Goal: Task Accomplishment & Management: Complete application form

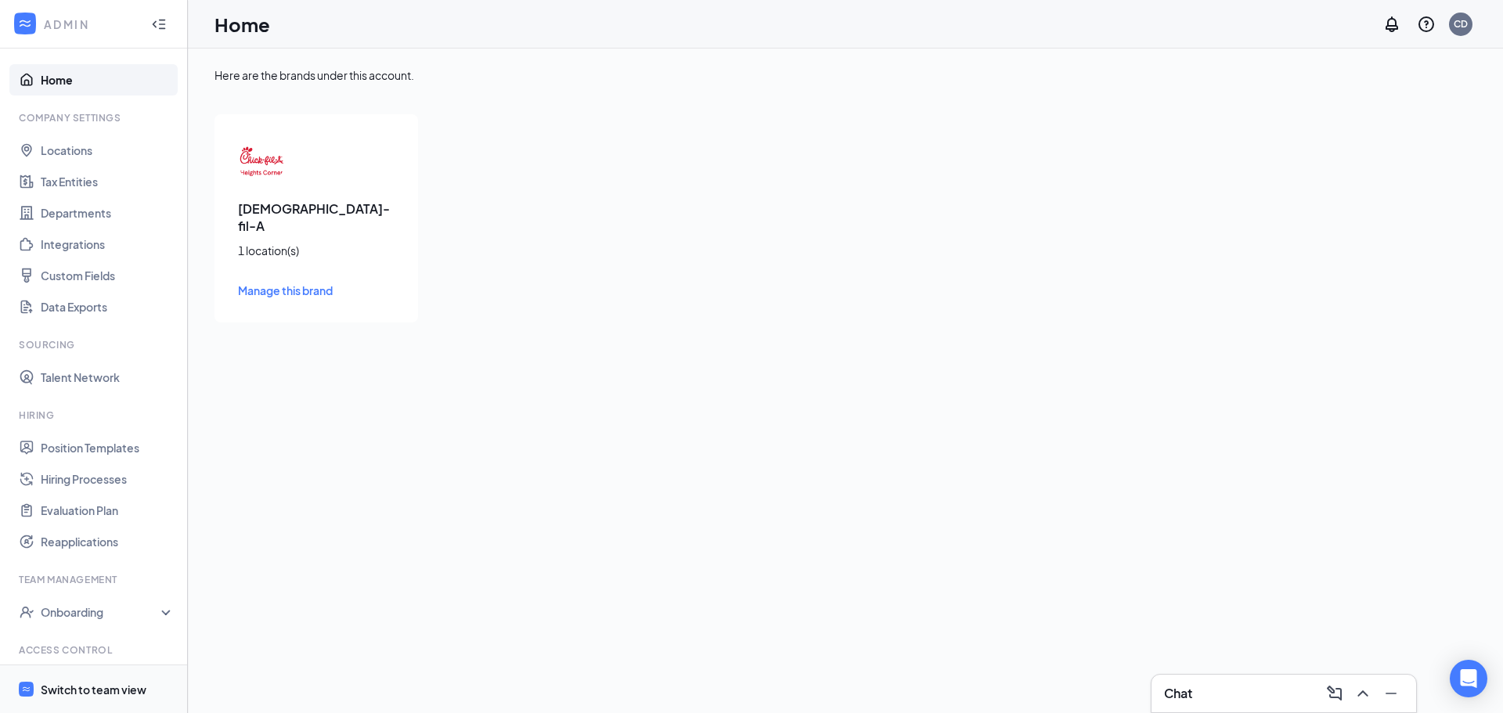
click at [104, 690] on div "Switch to team view" at bounding box center [94, 690] width 106 height 16
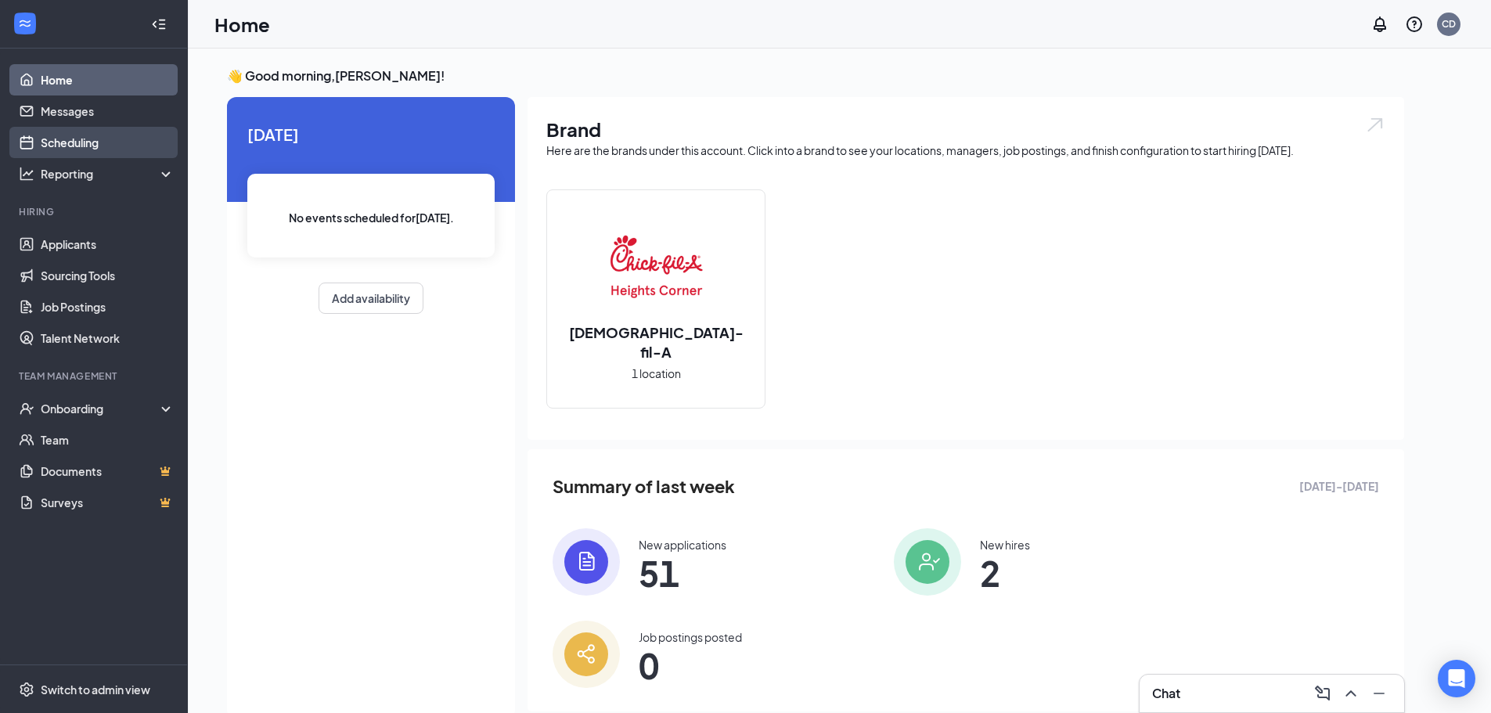
click at [97, 145] on link "Scheduling" at bounding box center [108, 142] width 134 height 31
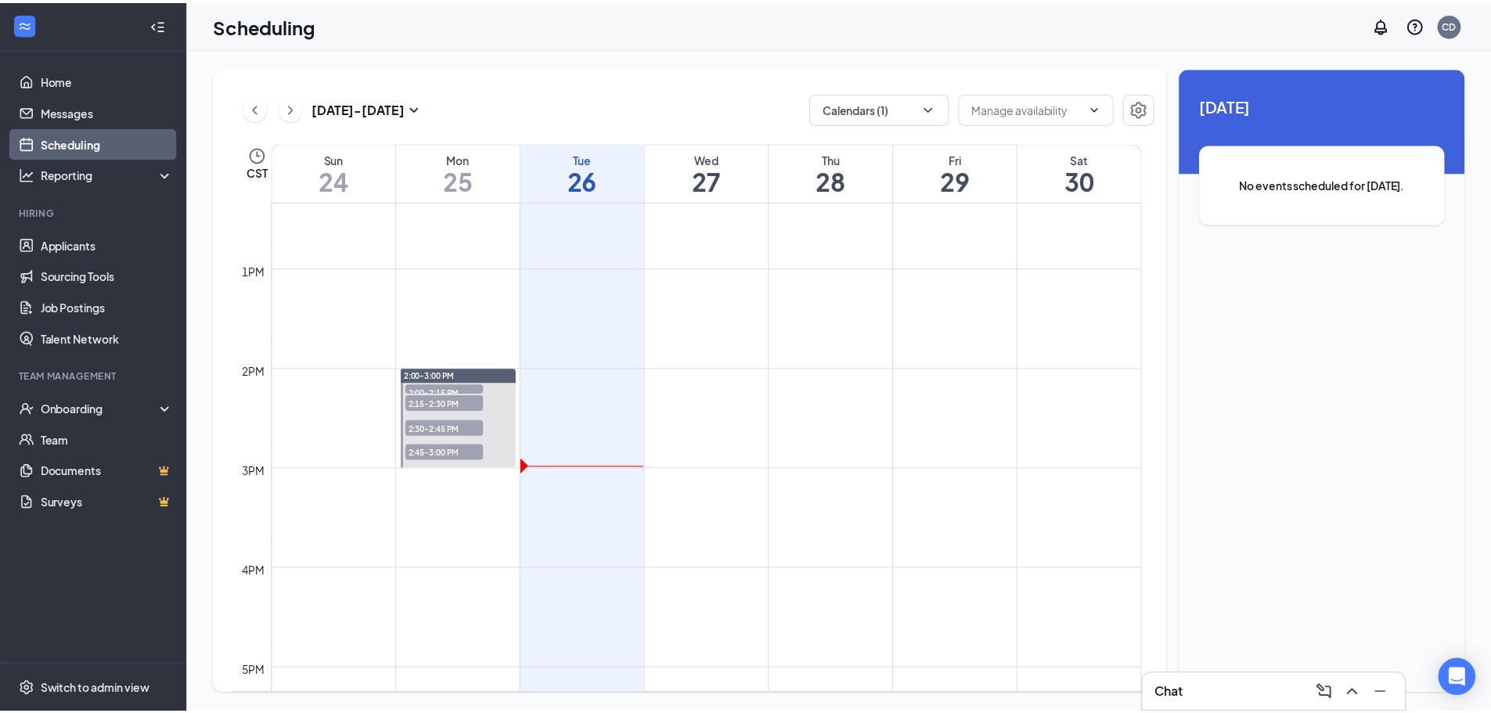
scroll to position [1239, 0]
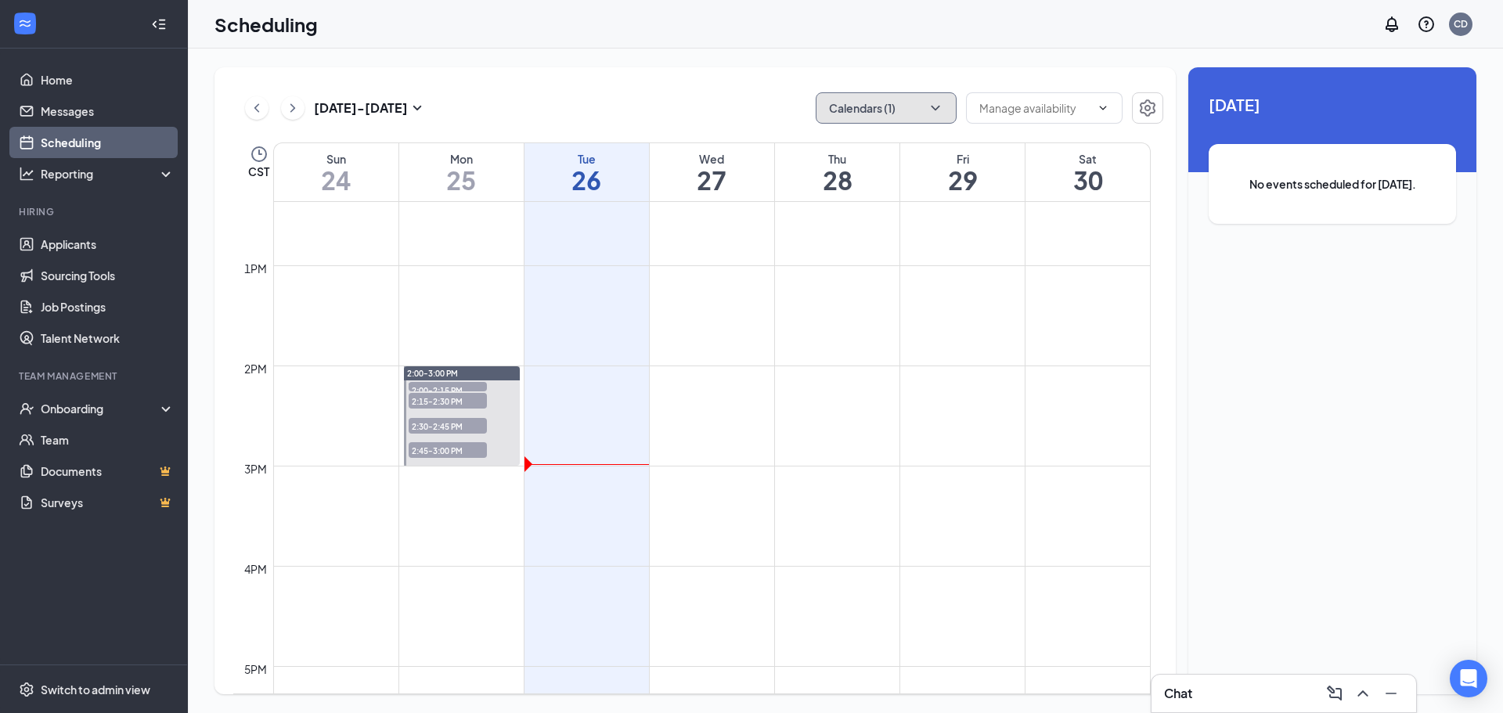
click at [939, 107] on icon "ChevronDown" at bounding box center [935, 108] width 9 height 5
click at [878, 247] on input "[PERSON_NAME]" at bounding box center [883, 248] width 111 height 16
checkbox input "true"
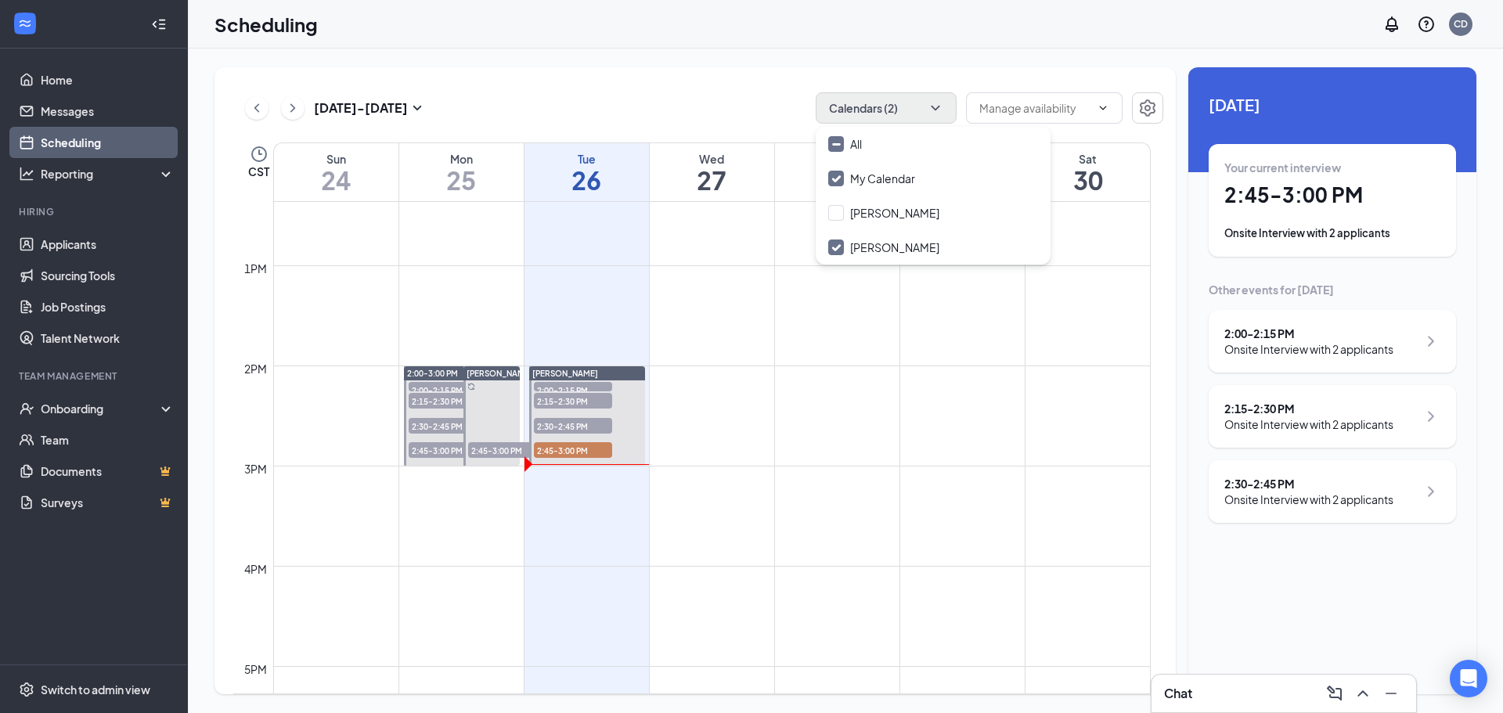
click at [812, 420] on td at bounding box center [712, 428] width 878 height 25
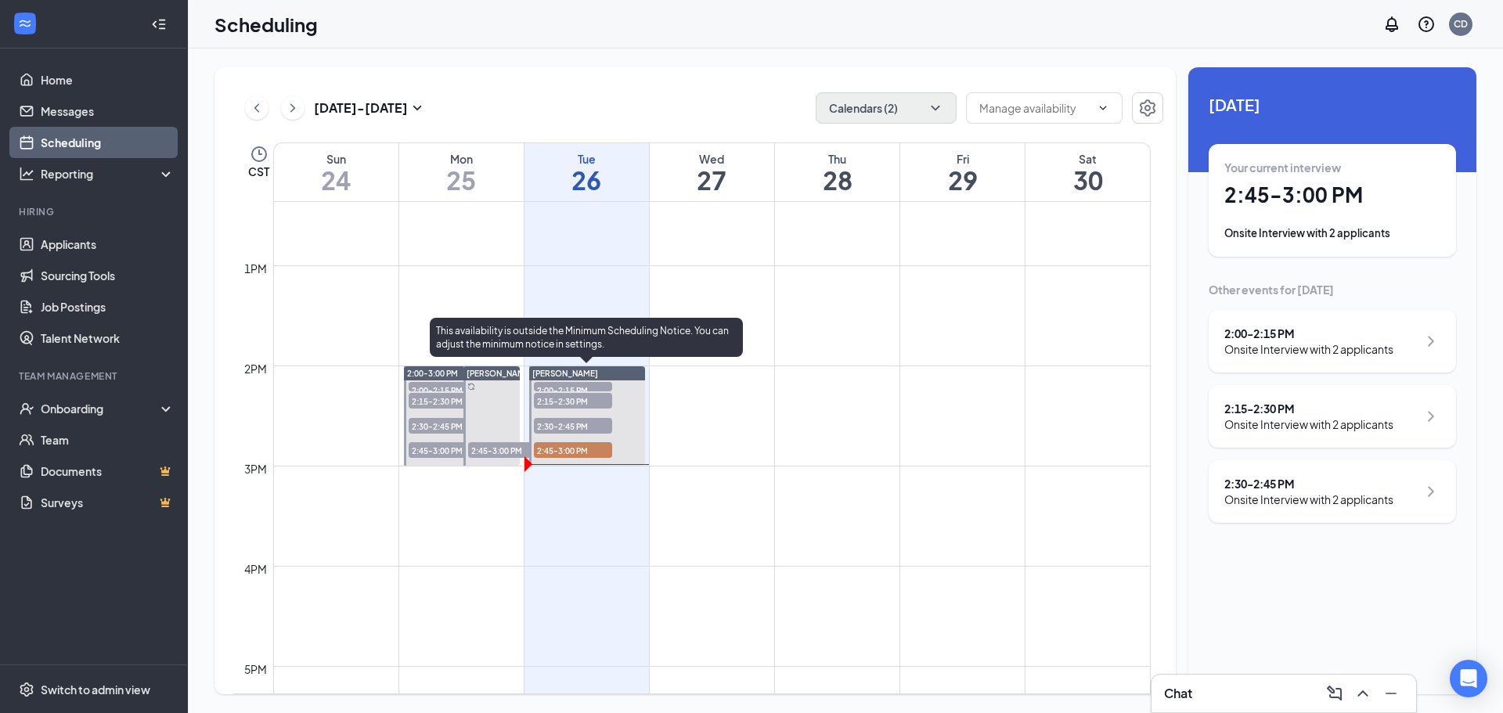
click at [576, 384] on span "2:00-2:15 PM" at bounding box center [573, 390] width 78 height 16
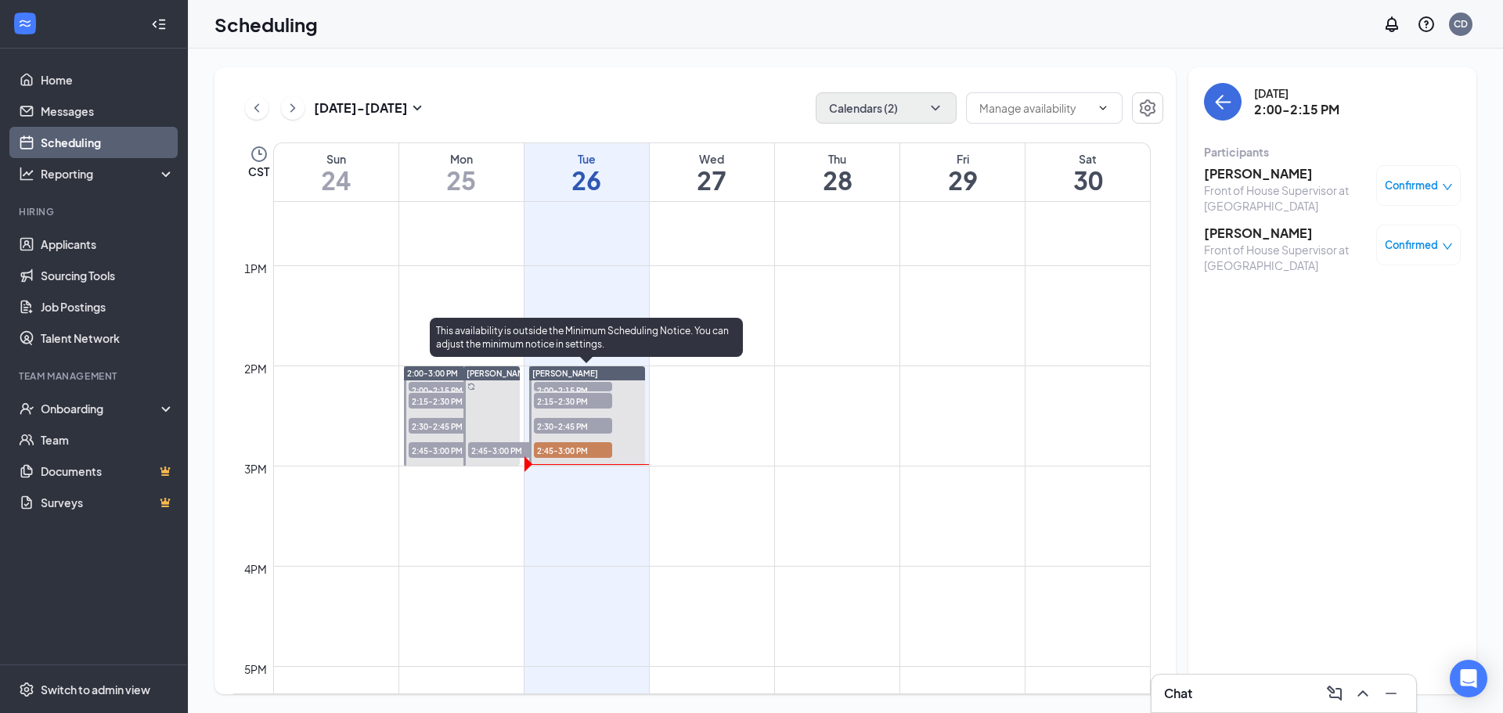
click at [590, 426] on span "2:30-2:45 PM" at bounding box center [573, 426] width 78 height 16
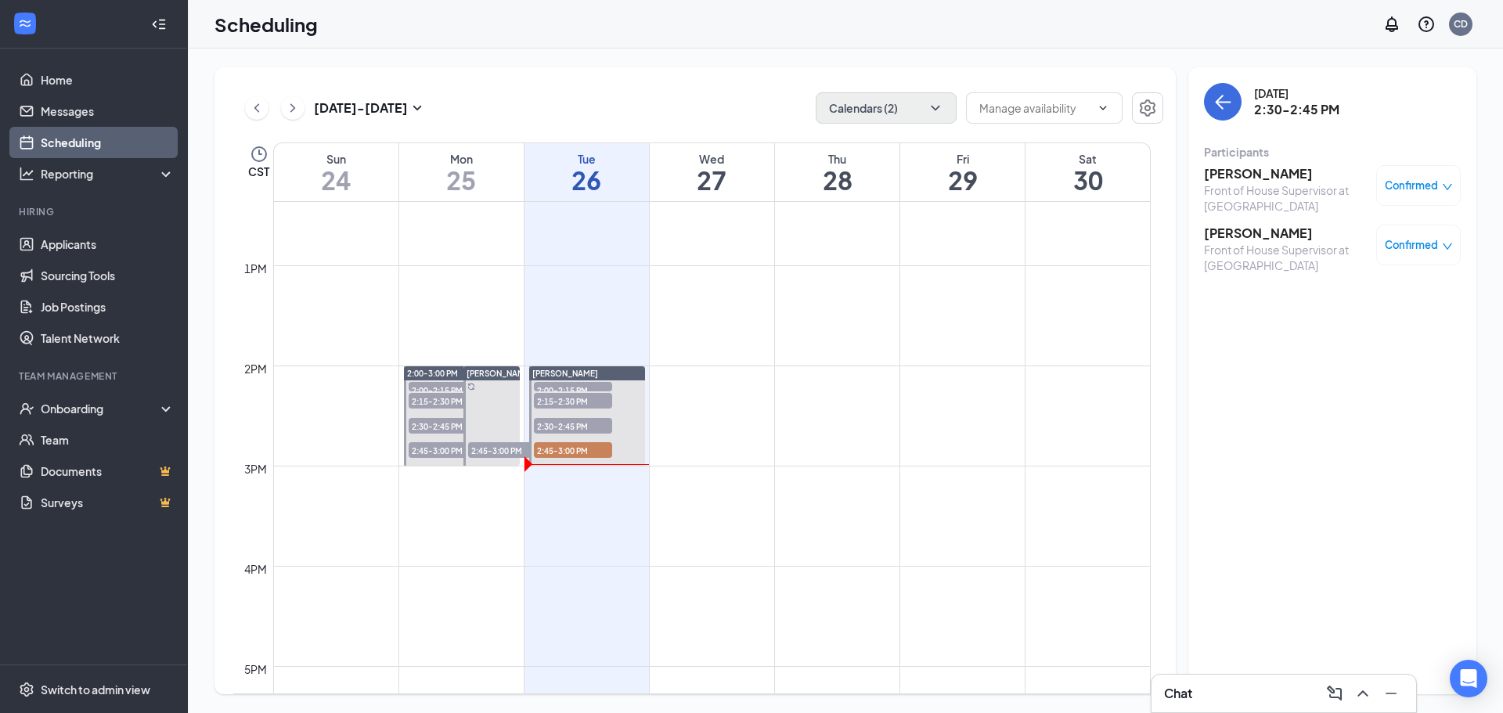
click at [1424, 188] on span "Confirmed" at bounding box center [1411, 186] width 53 height 16
click at [1375, 262] on span "Mark complete" at bounding box center [1368, 262] width 78 height 17
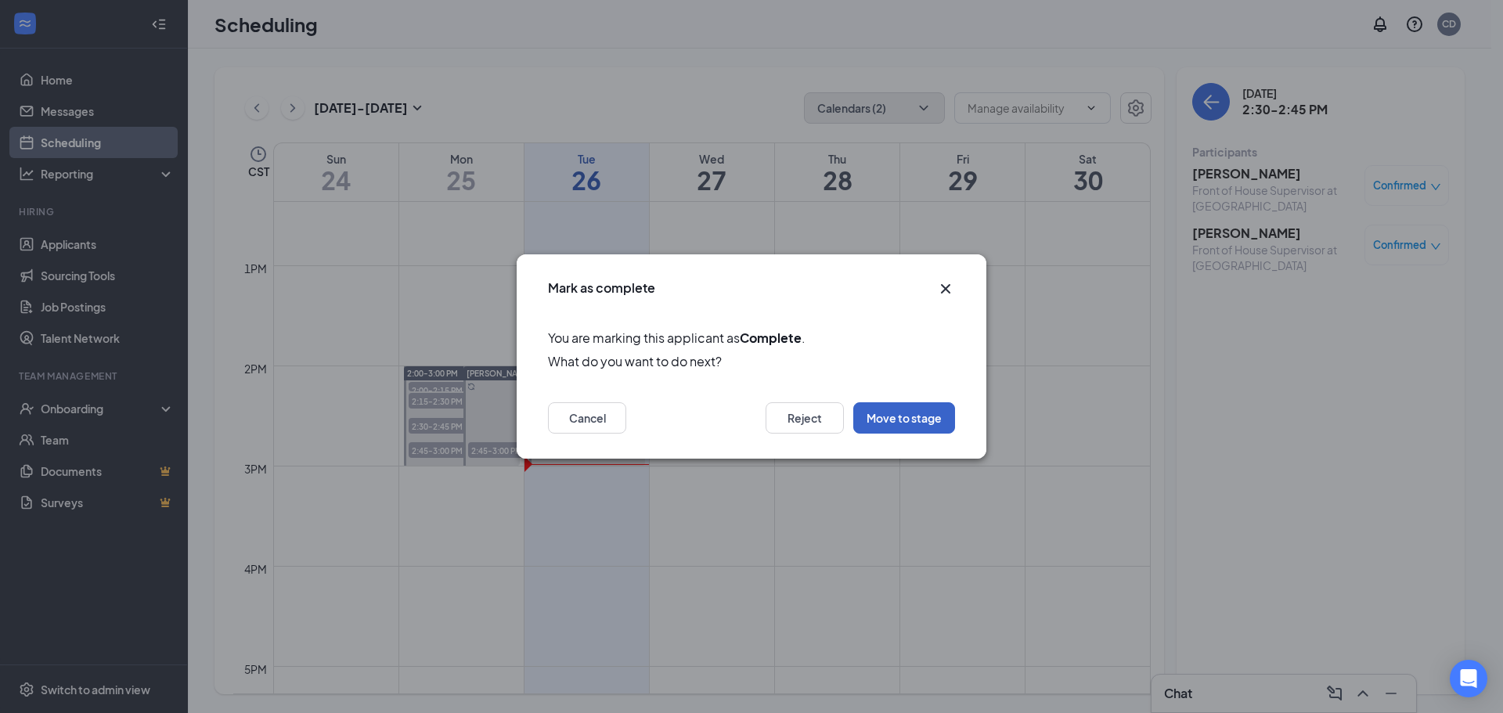
click at [947, 421] on button "Move to stage" at bounding box center [904, 417] width 102 height 31
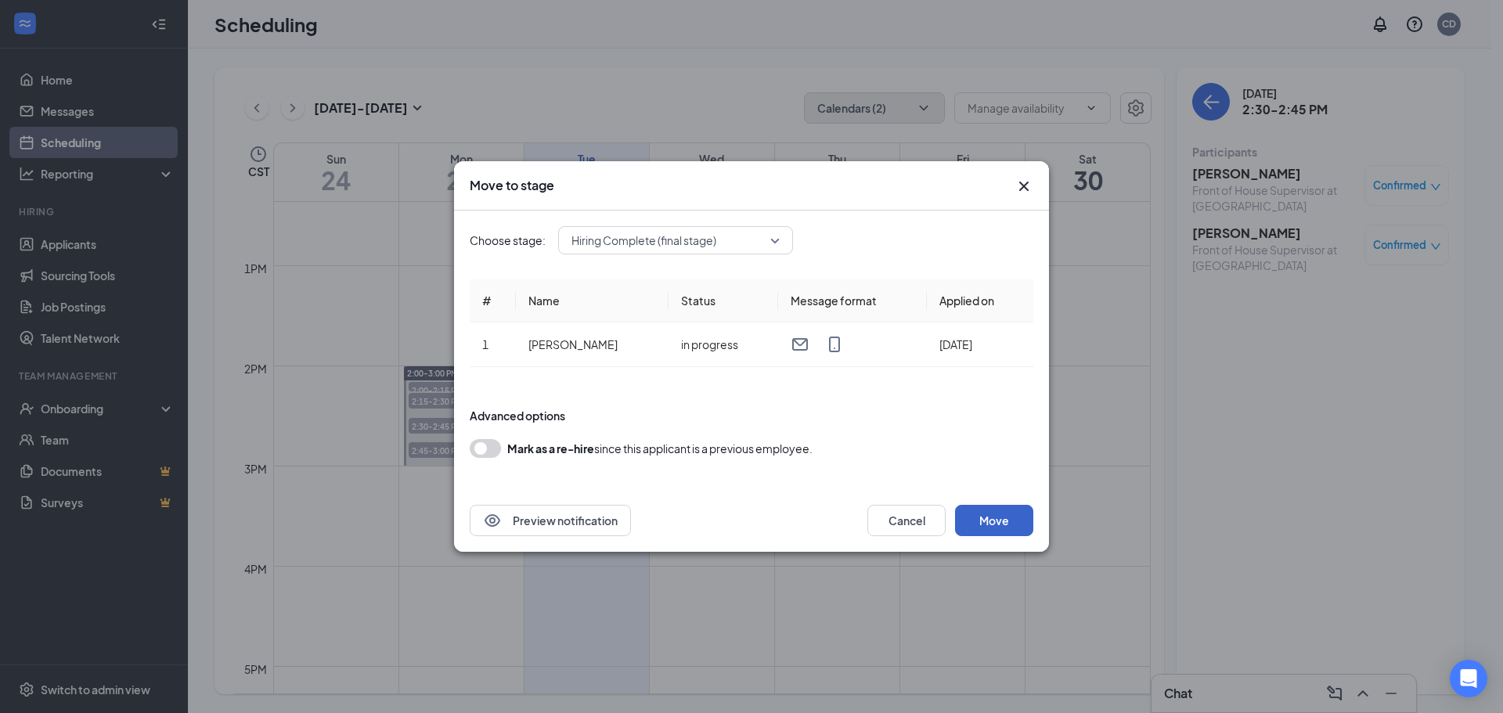
click at [987, 526] on button "Move" at bounding box center [994, 520] width 78 height 31
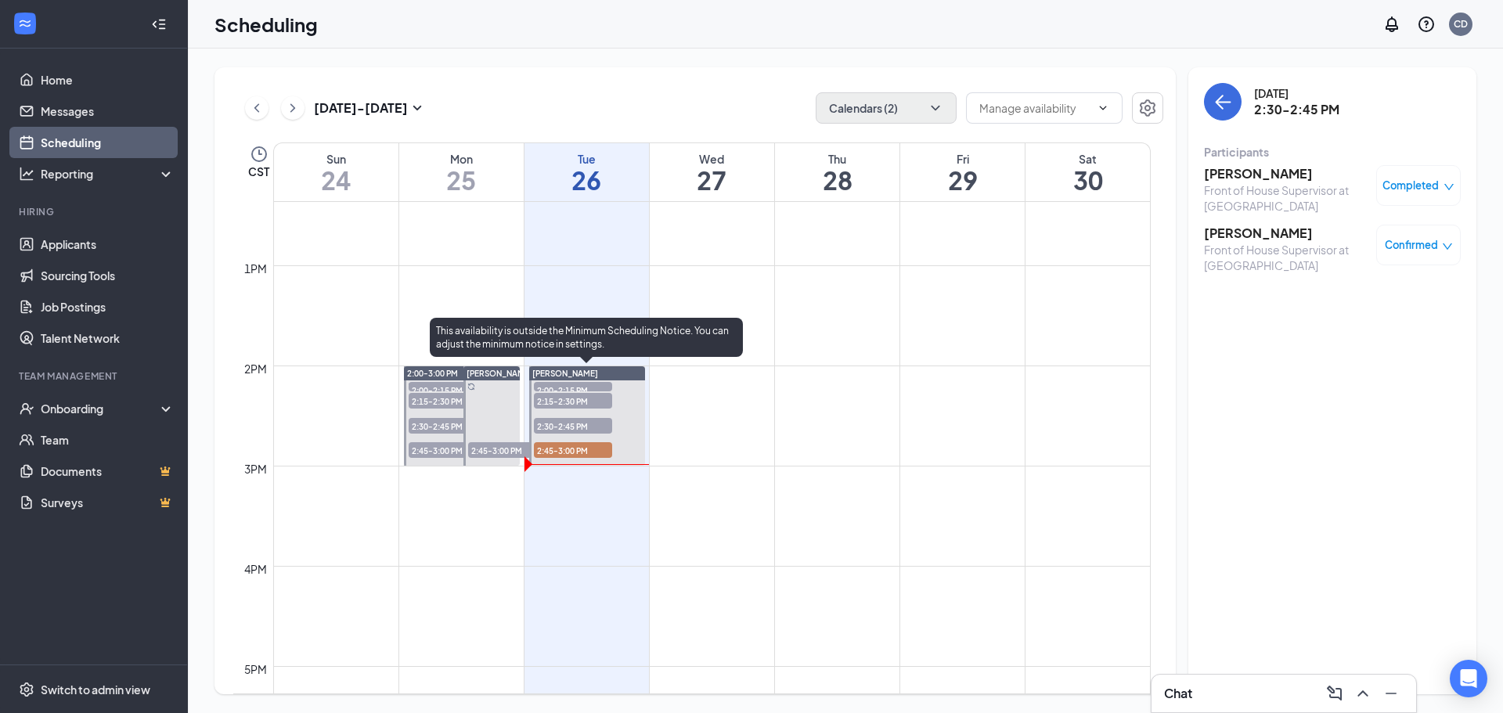
click at [577, 385] on span "2:00-2:15 PM" at bounding box center [573, 390] width 78 height 16
click at [574, 396] on span "2:15-2:30 PM" at bounding box center [573, 401] width 78 height 16
click at [581, 387] on span "2:00-2:15 PM" at bounding box center [573, 390] width 78 height 16
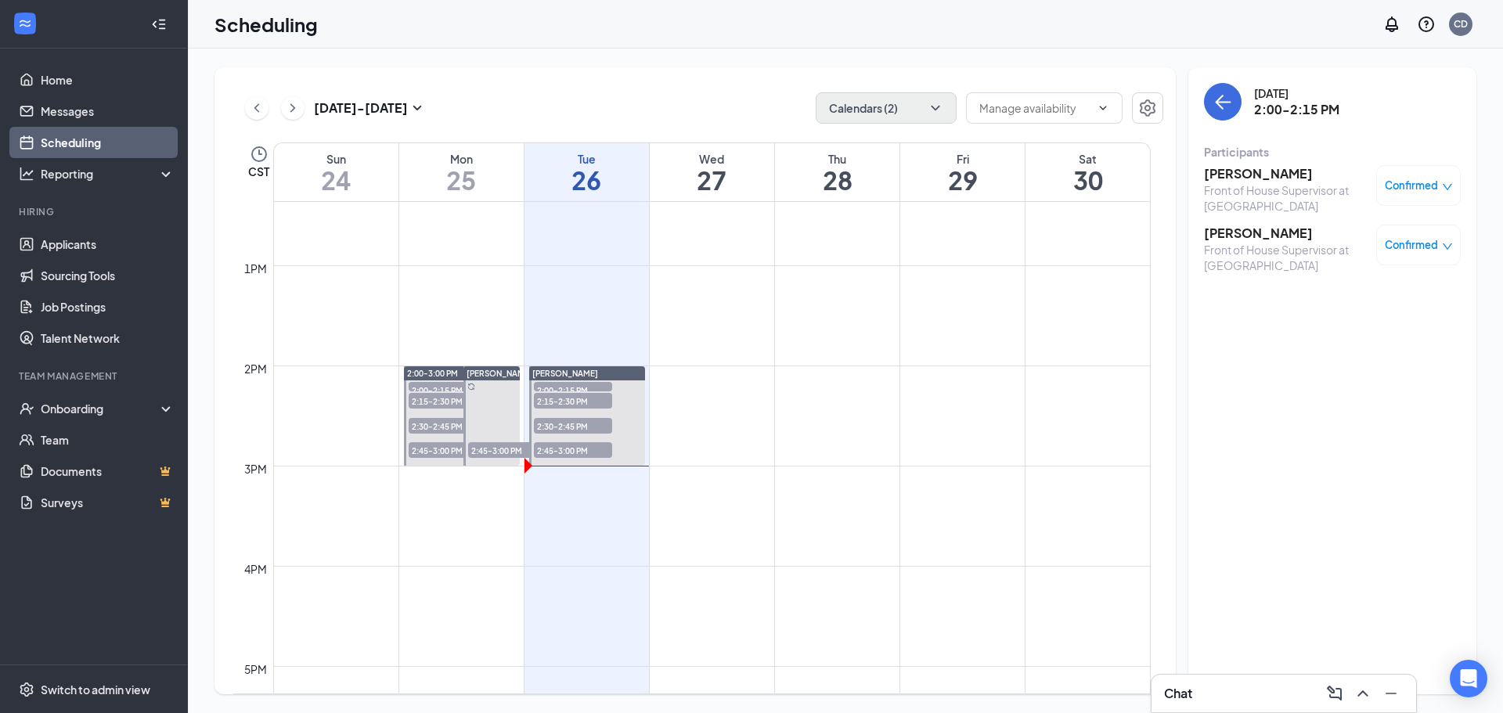
click at [1393, 181] on span "Confirmed" at bounding box center [1411, 186] width 53 height 16
click at [1361, 265] on span "Mark complete" at bounding box center [1368, 262] width 78 height 17
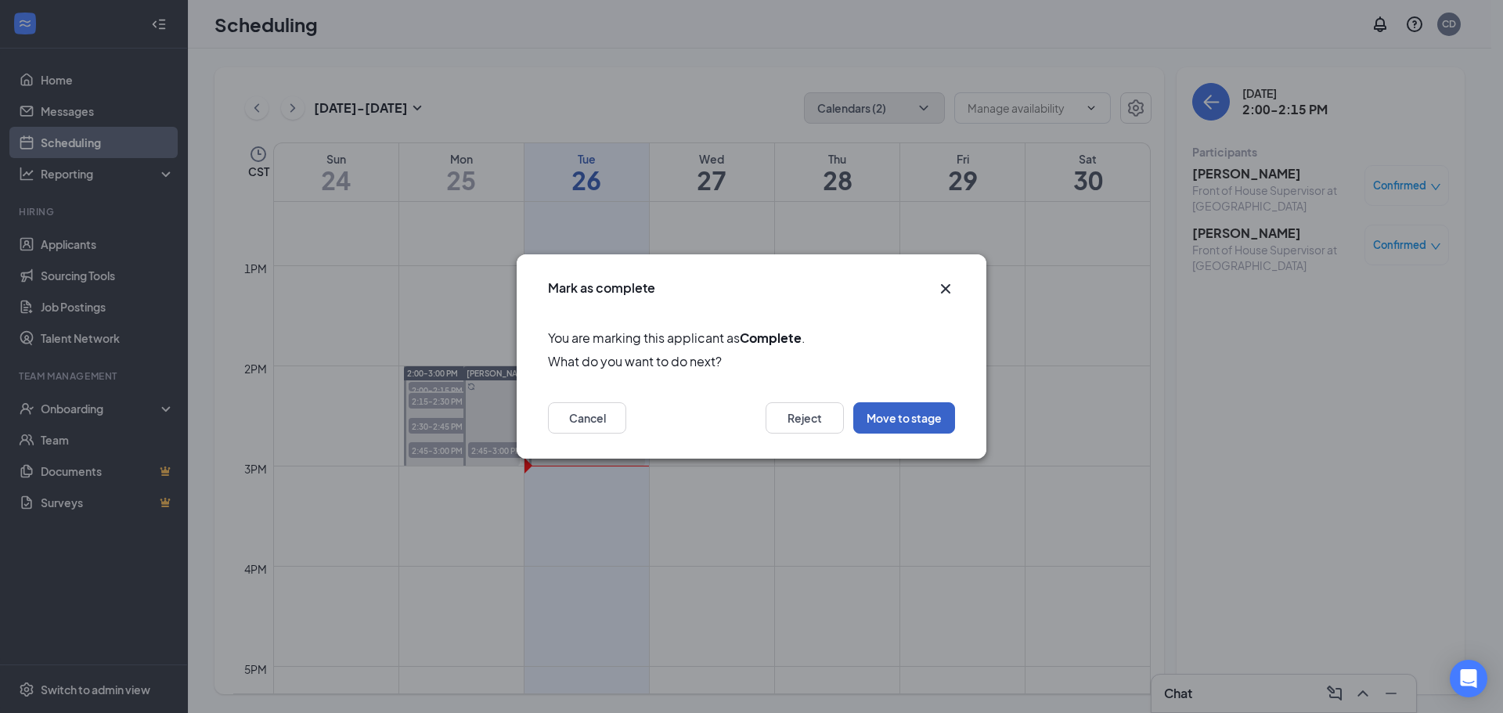
click at [920, 415] on button "Move to stage" at bounding box center [904, 417] width 102 height 31
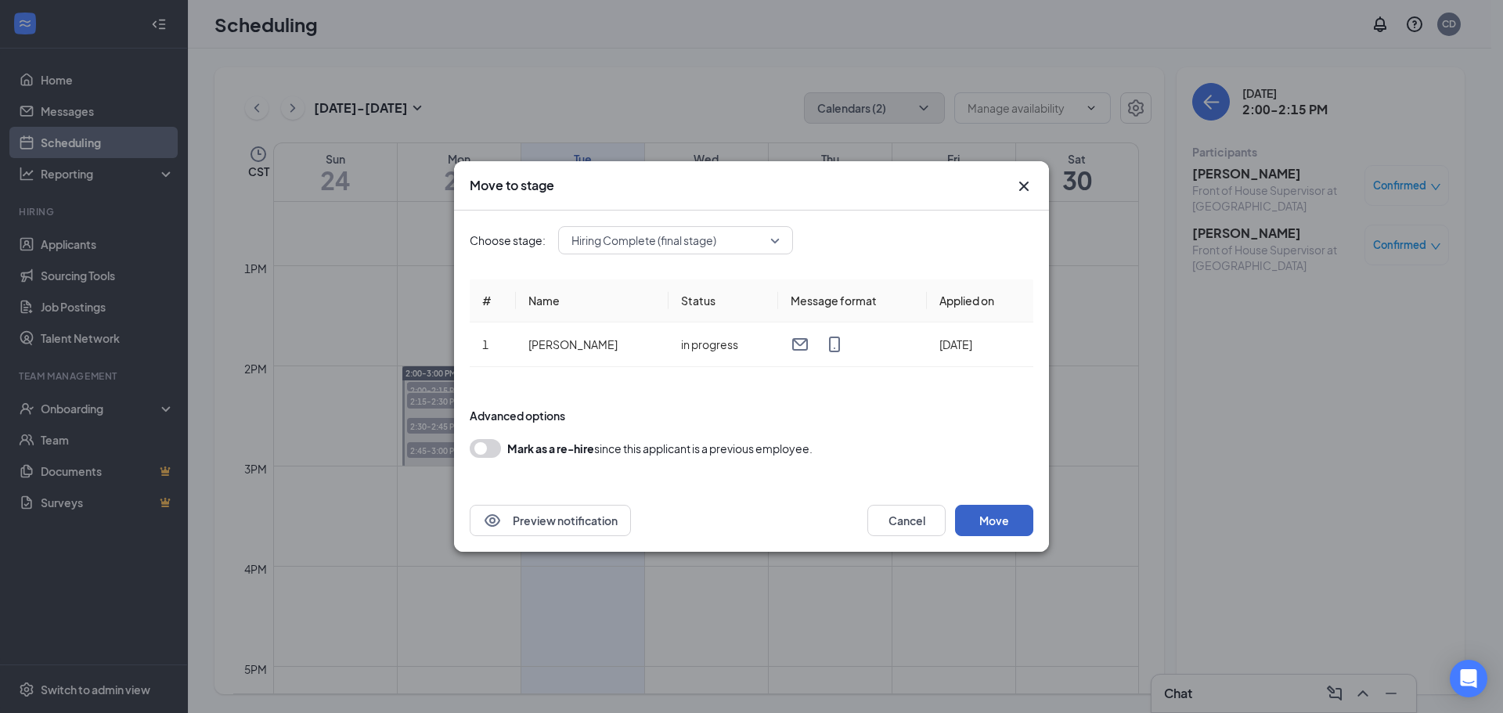
click at [997, 521] on button "Move" at bounding box center [994, 520] width 78 height 31
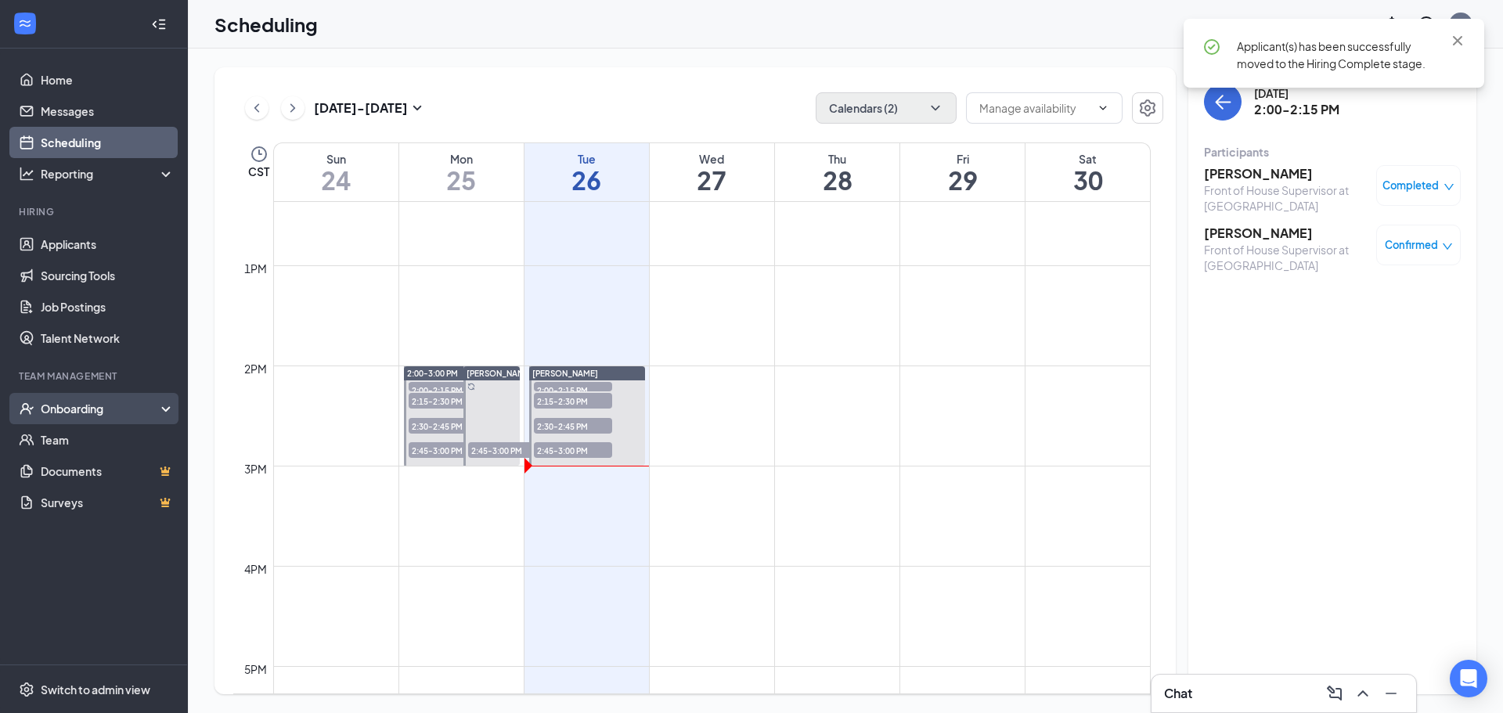
click at [114, 406] on div "Onboarding" at bounding box center [101, 409] width 121 height 16
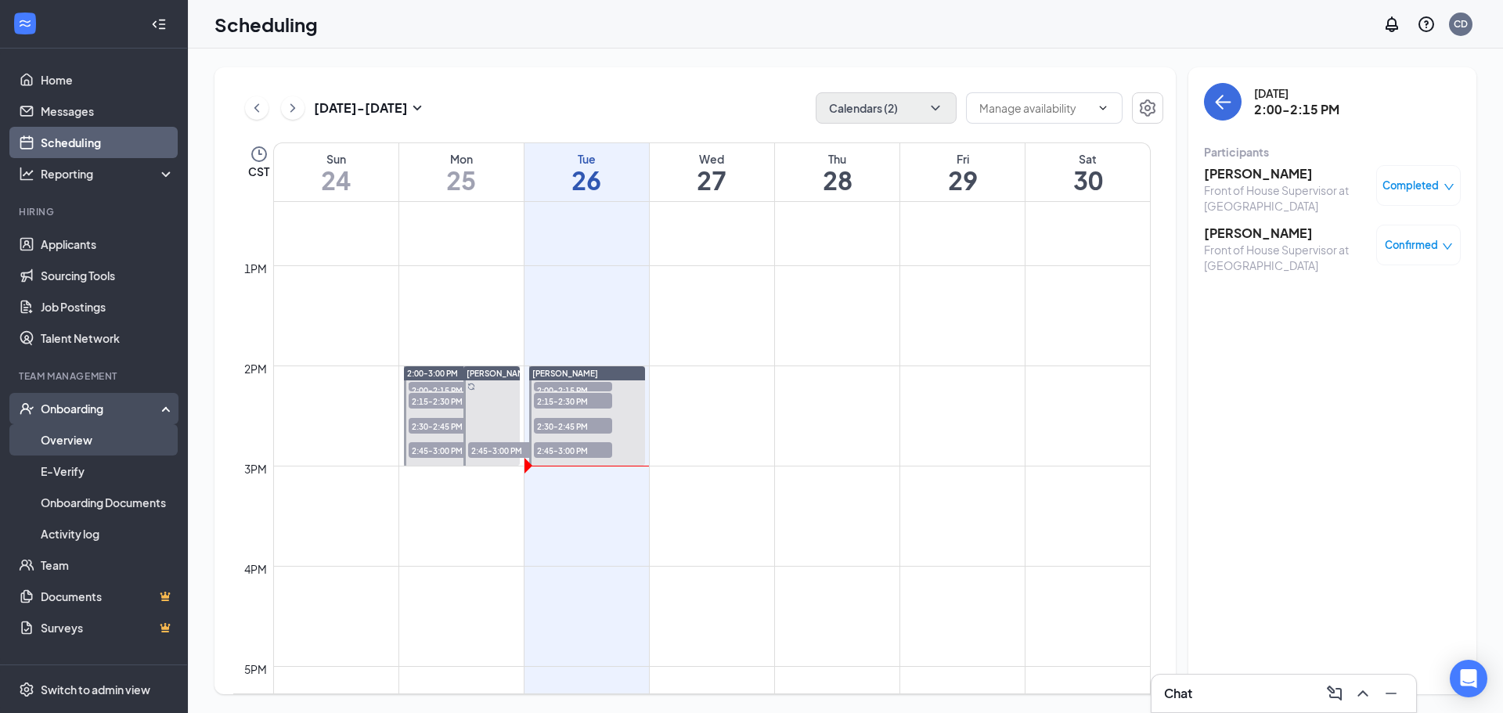
click at [134, 443] on link "Overview" at bounding box center [108, 439] width 134 height 31
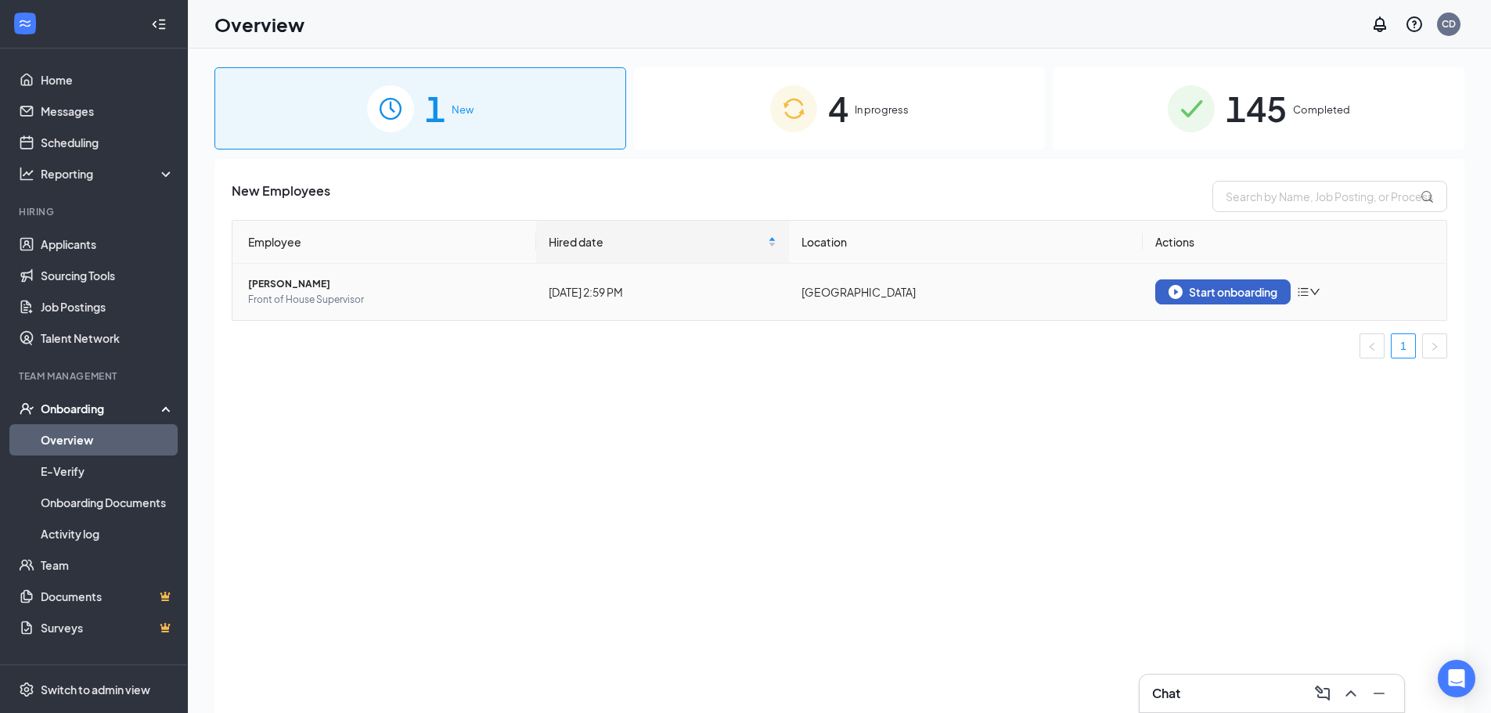
click at [1230, 291] on div "Start onboarding" at bounding box center [1223, 292] width 109 height 14
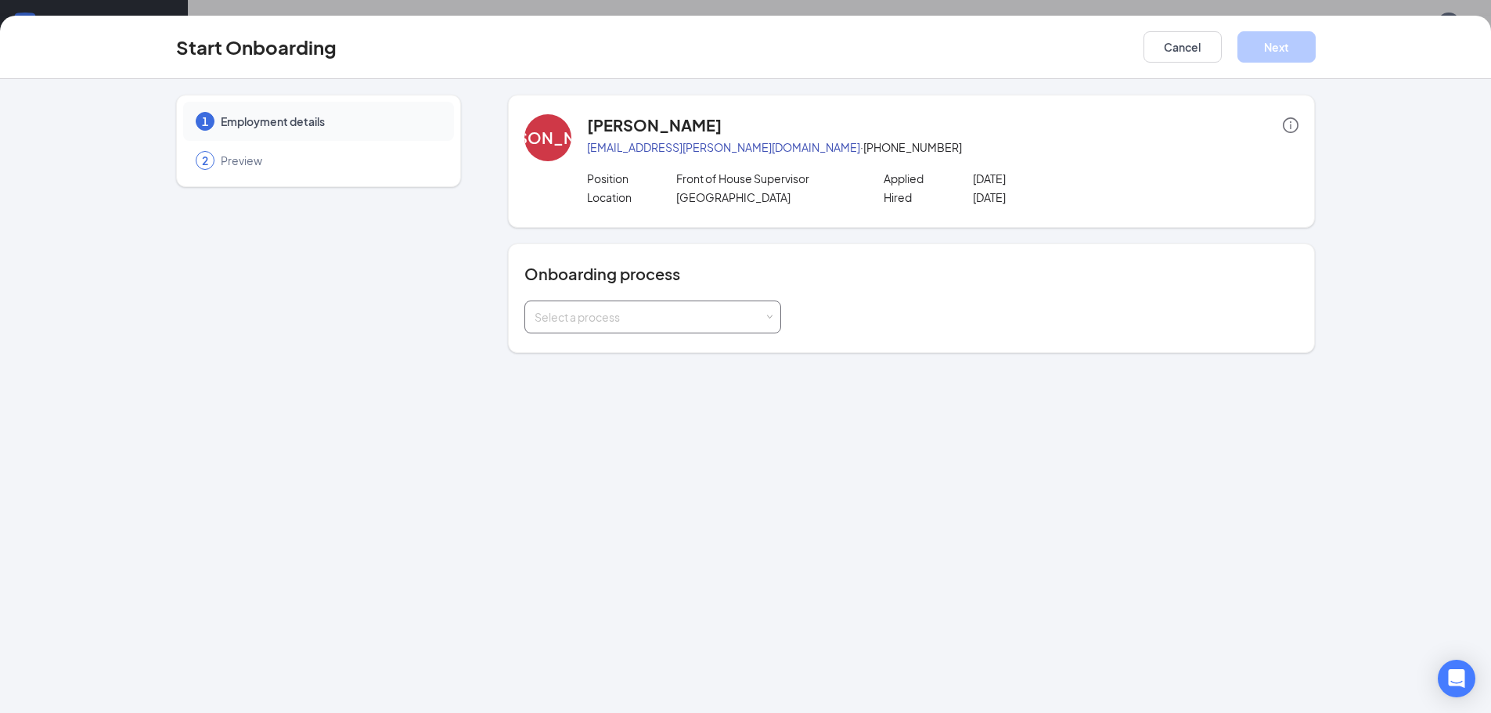
click at [752, 321] on div "Select a process" at bounding box center [649, 317] width 229 height 16
click at [638, 351] on span "Team Member Onboarding" at bounding box center [600, 350] width 139 height 14
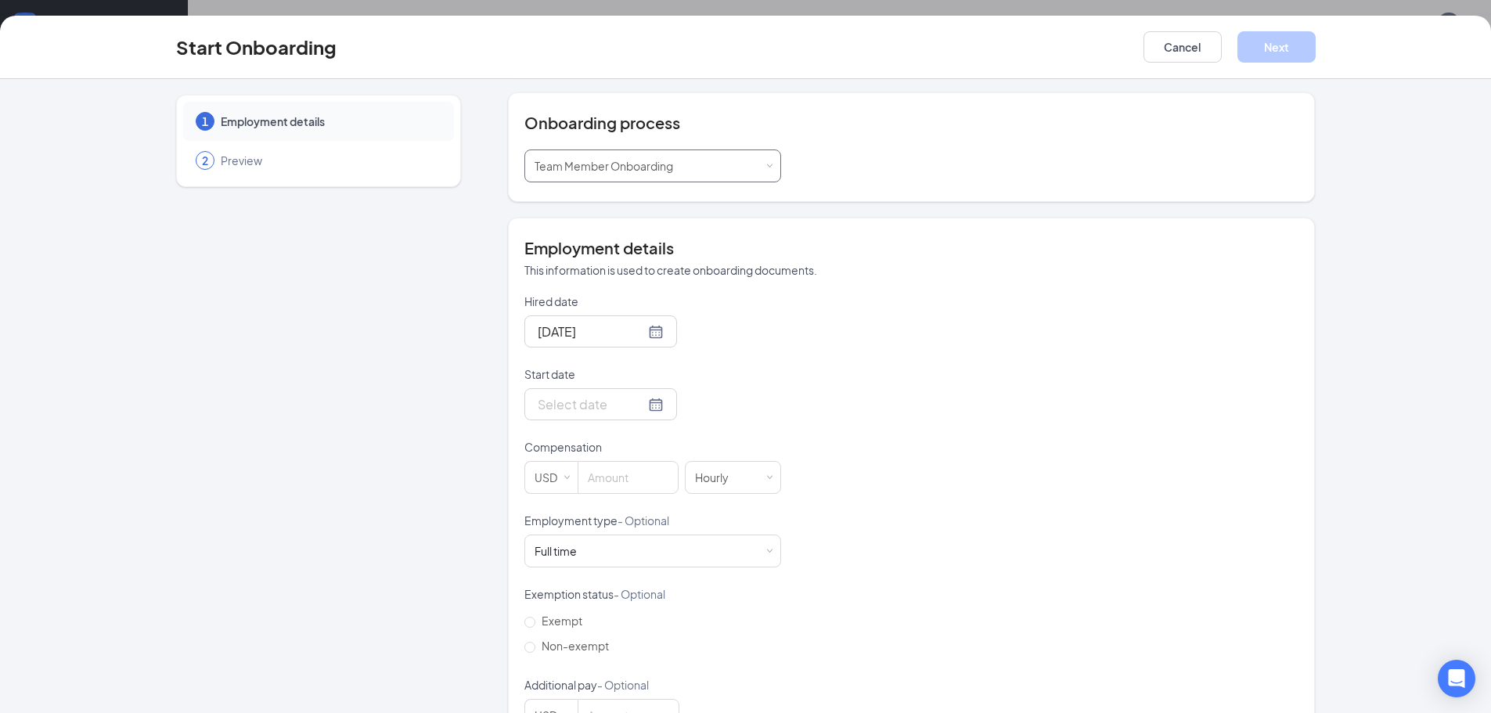
scroll to position [205, 0]
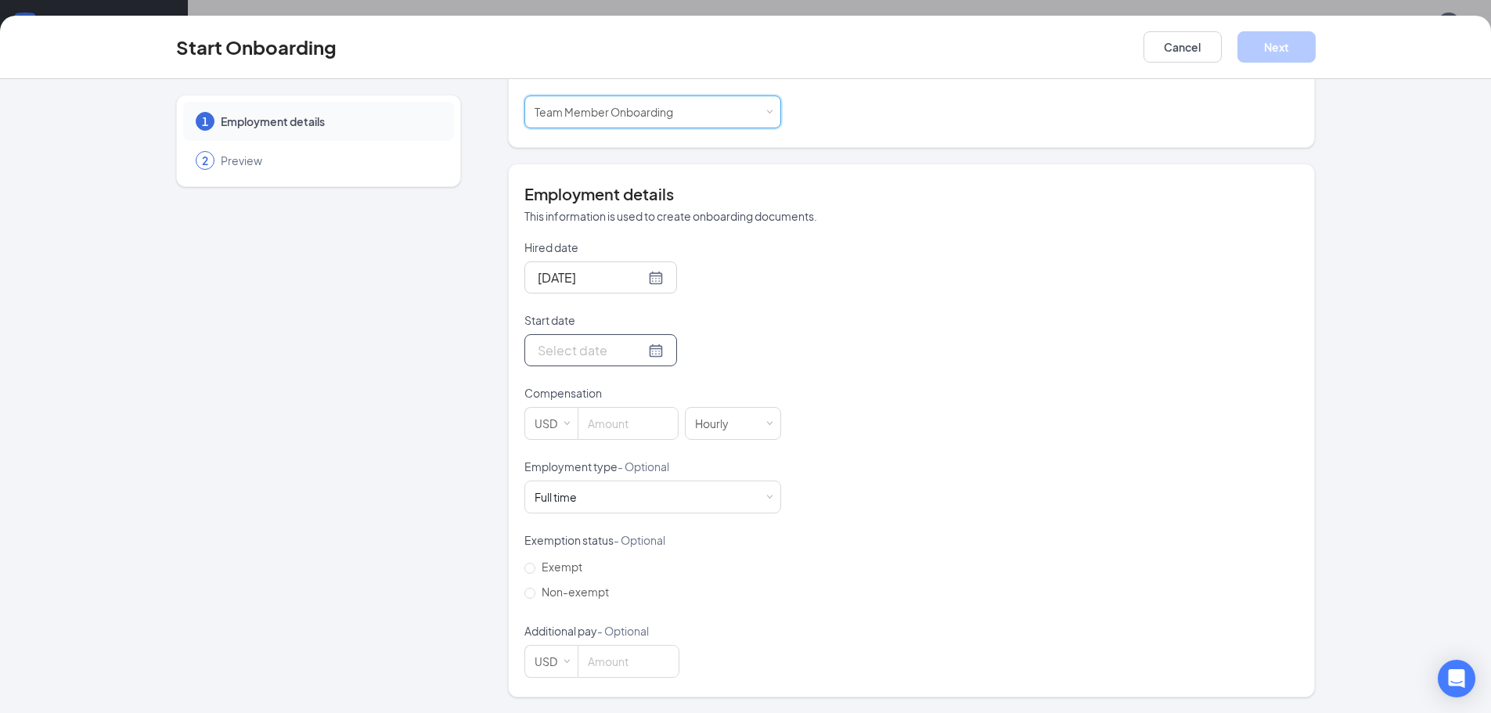
click at [635, 352] on div at bounding box center [601, 351] width 126 height 20
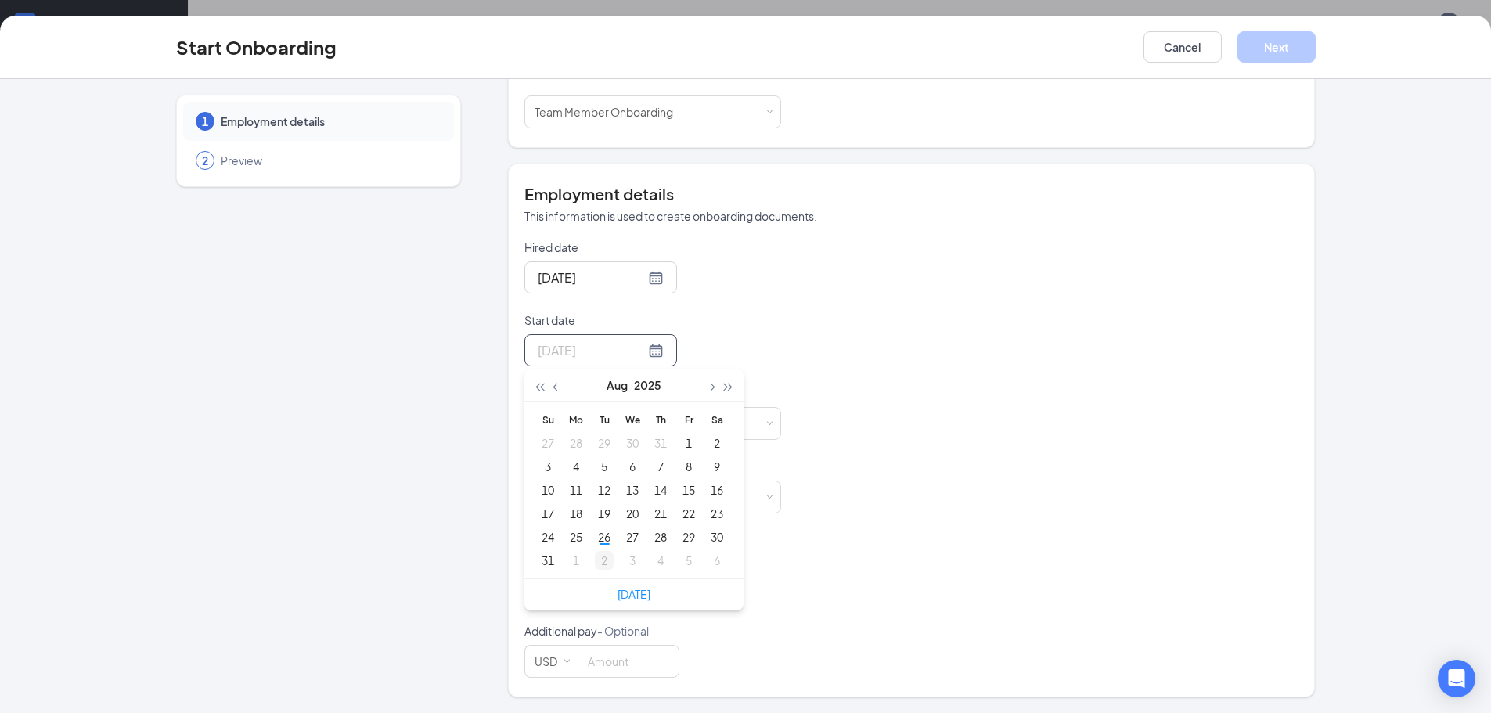
type input "[DATE]"
click at [600, 562] on div "2" at bounding box center [604, 560] width 19 height 19
click at [653, 427] on input at bounding box center [628, 423] width 99 height 31
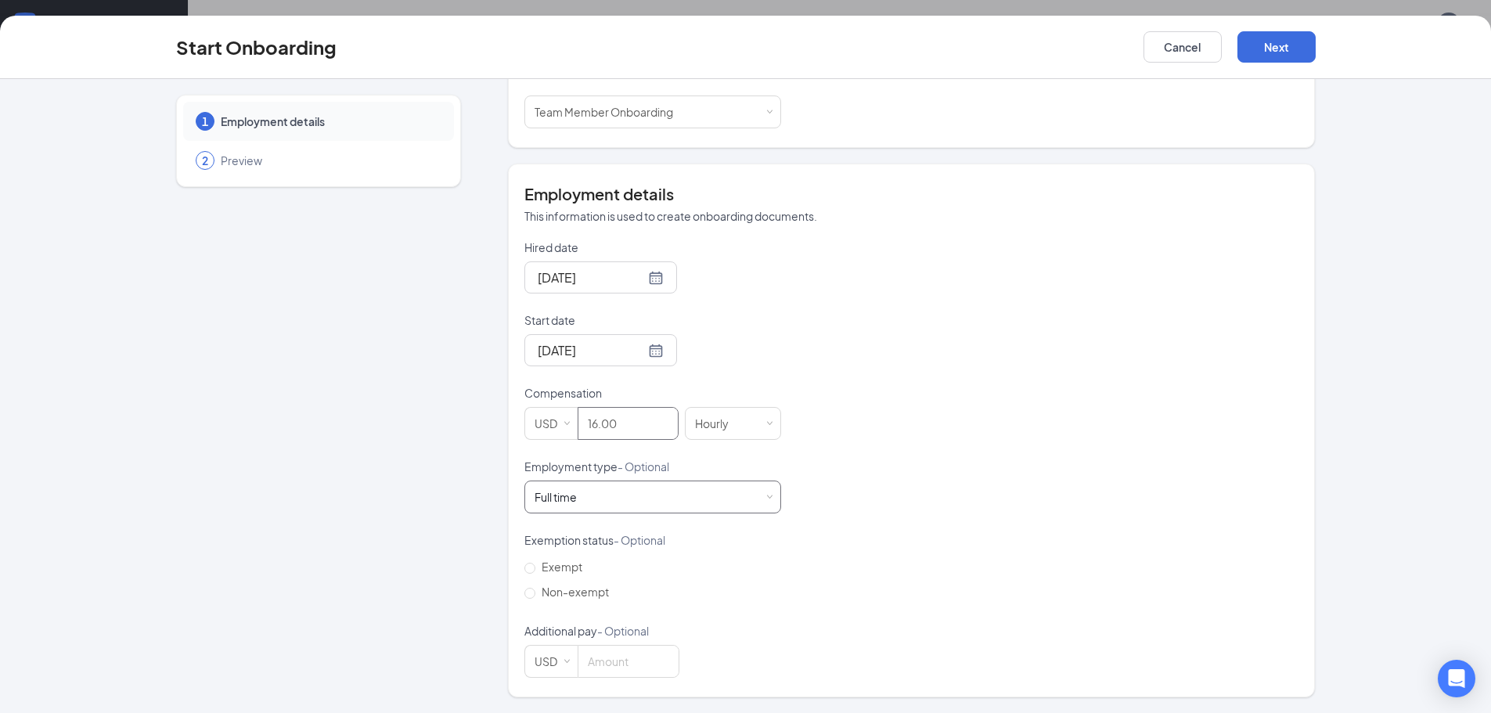
type input "16"
click at [766, 500] on span at bounding box center [769, 497] width 7 height 7
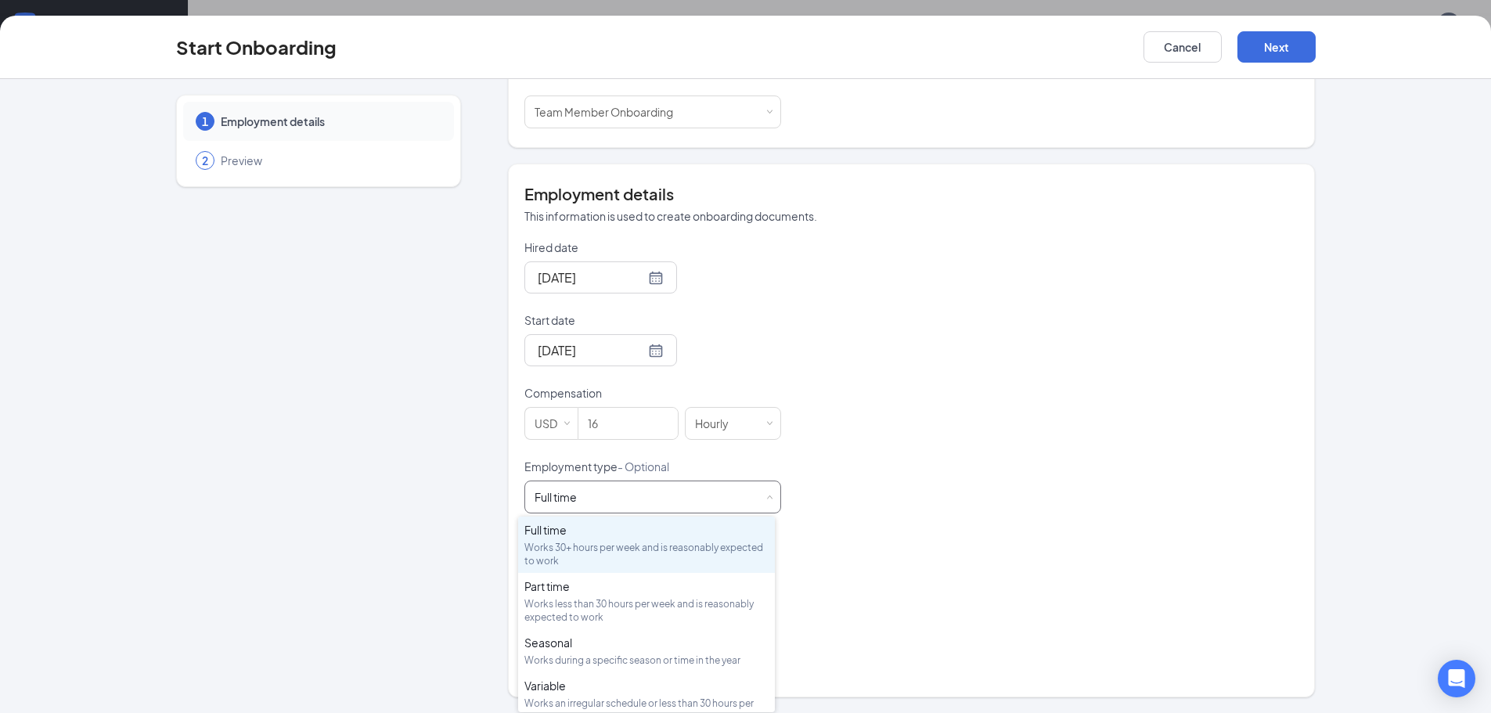
click at [766, 500] on span at bounding box center [769, 497] width 7 height 7
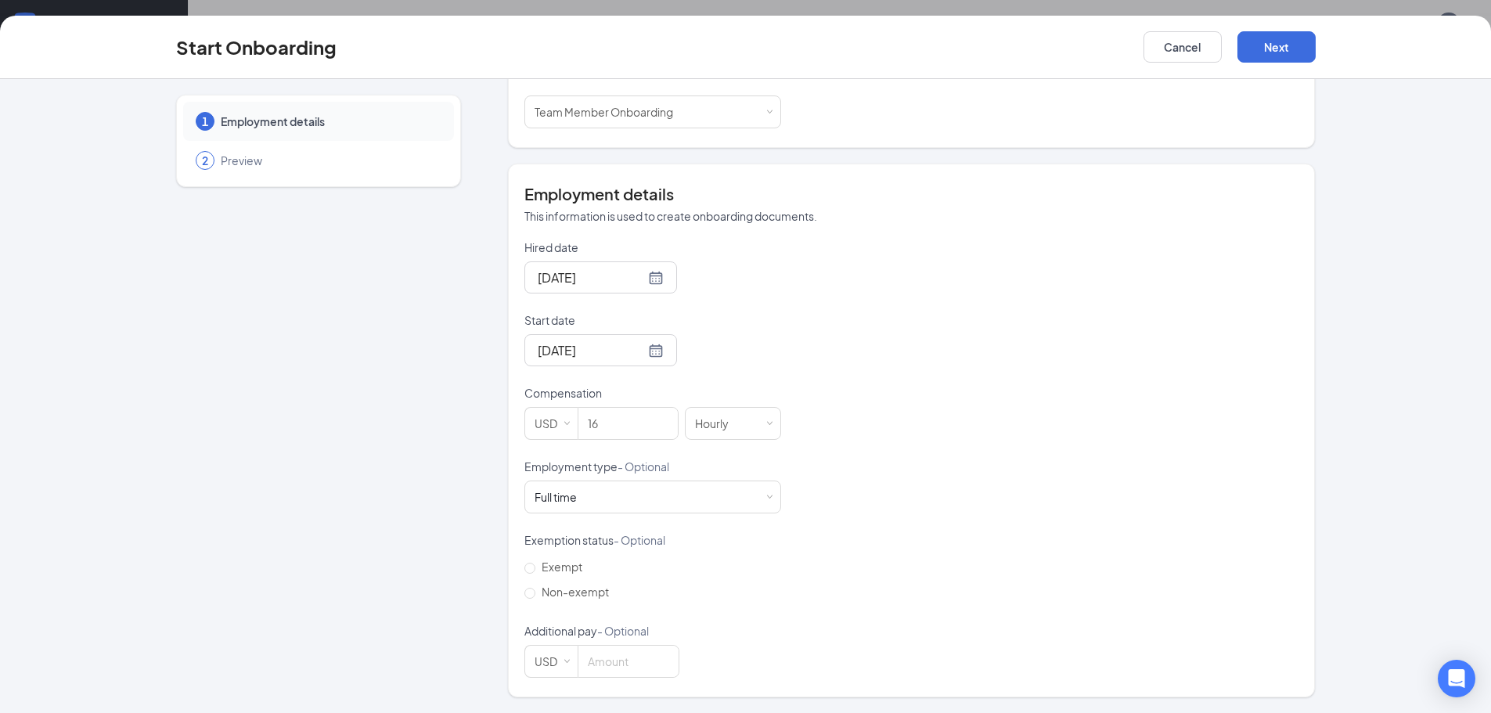
click at [827, 605] on div "Hired date [DATE] Start date [DATE] [DATE] Su Mo Tu We Th Fr Sa 31 1 2 3 4 5 6 …" at bounding box center [911, 459] width 774 height 438
click at [1280, 47] on button "Next" at bounding box center [1277, 46] width 78 height 31
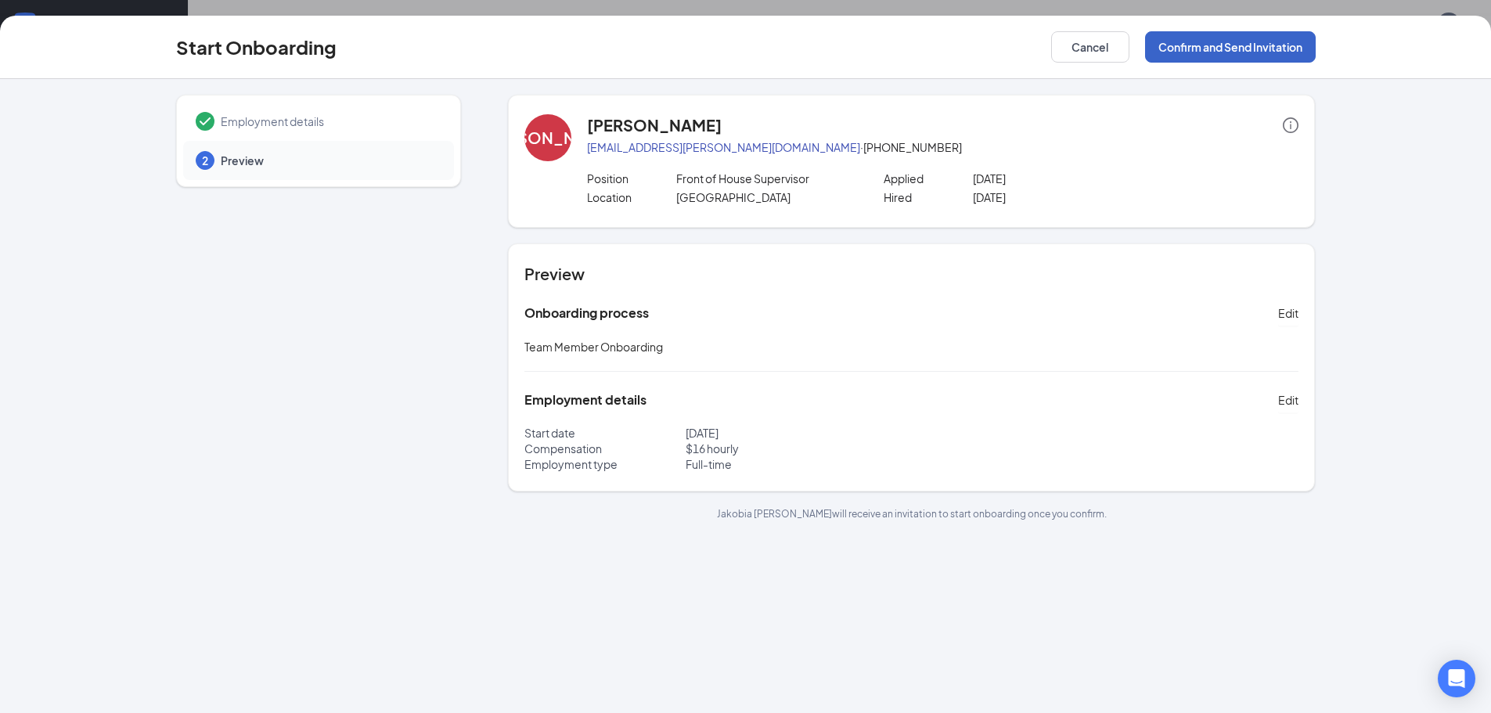
click at [1216, 49] on button "Confirm and Send Invitation" at bounding box center [1230, 46] width 171 height 31
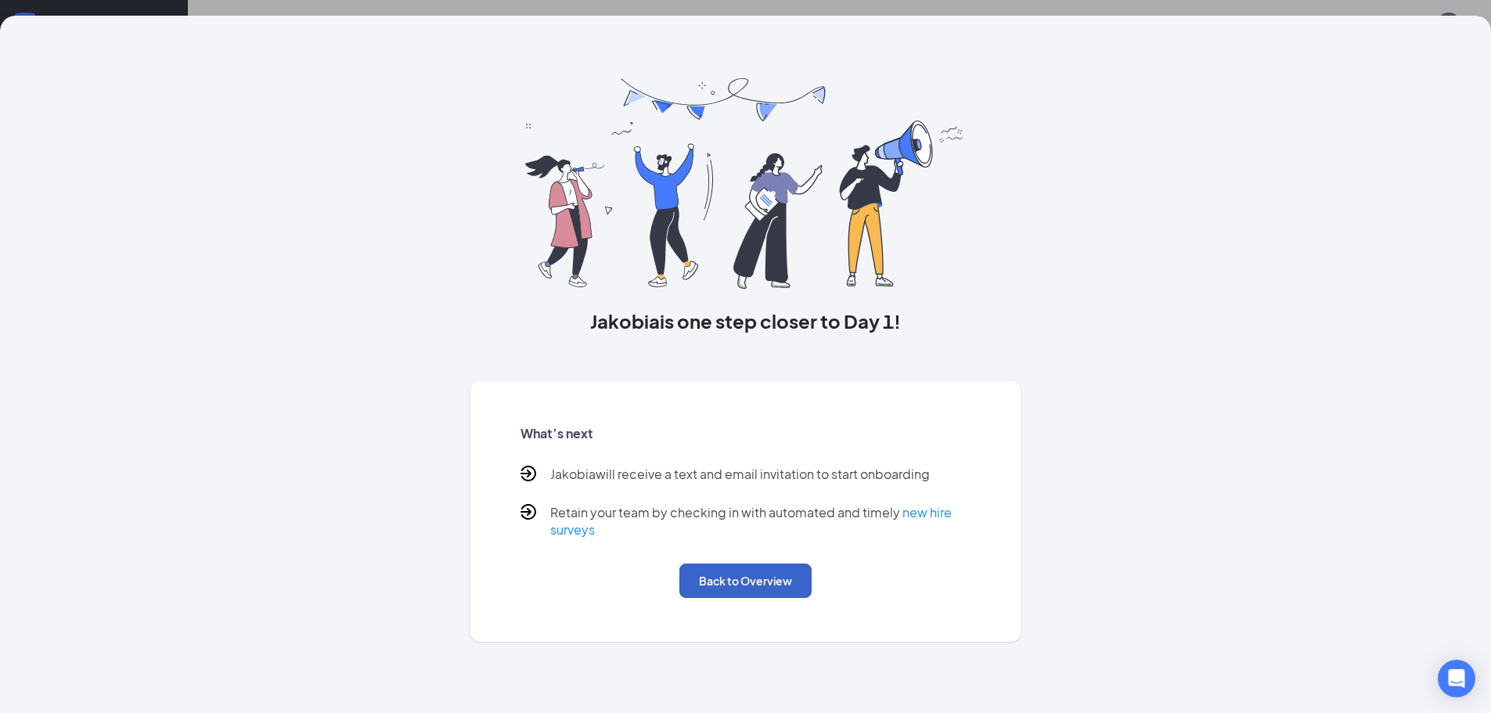
click at [754, 585] on button "Back to Overview" at bounding box center [745, 581] width 132 height 34
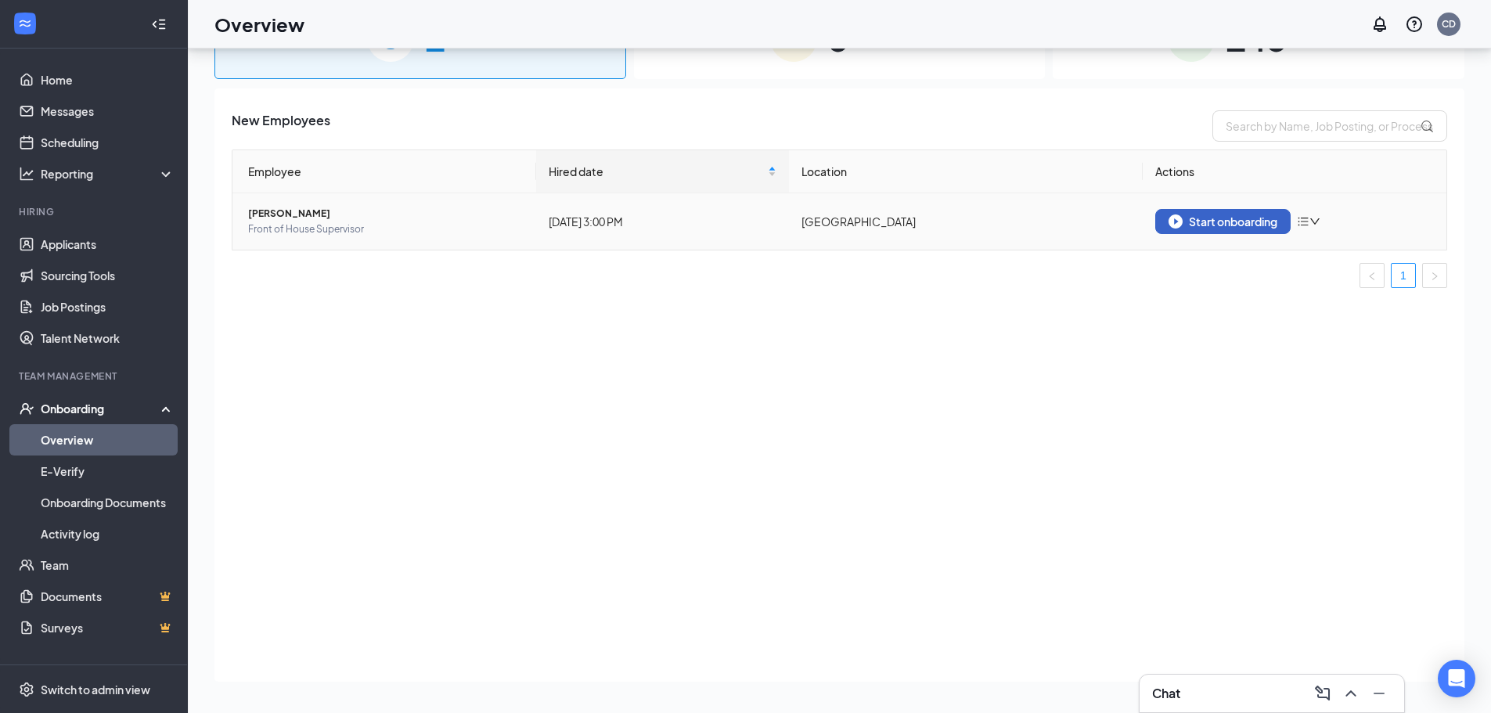
click at [1232, 218] on div "Start onboarding" at bounding box center [1223, 221] width 109 height 14
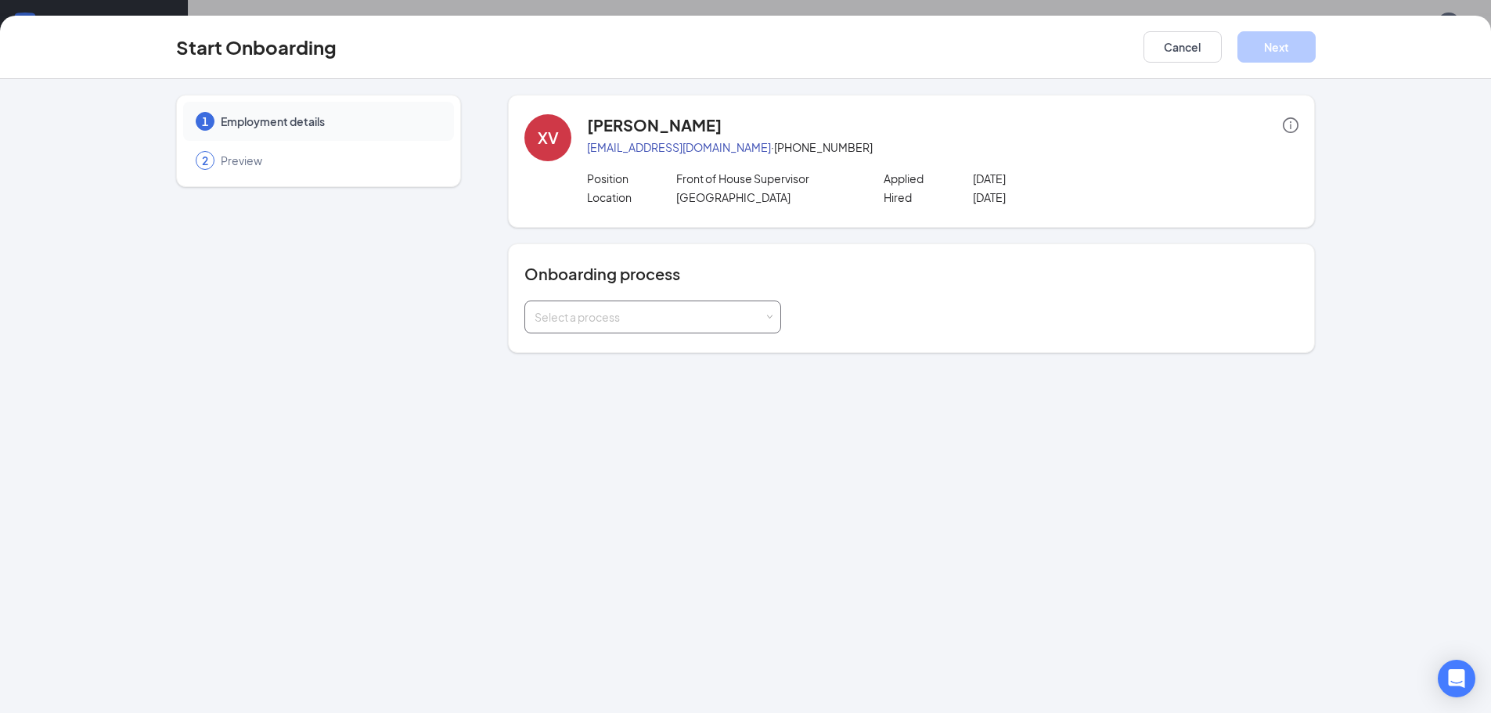
click at [758, 315] on div "Select a process" at bounding box center [649, 317] width 229 height 16
click at [621, 355] on span "Team Member Onboarding" at bounding box center [600, 350] width 139 height 14
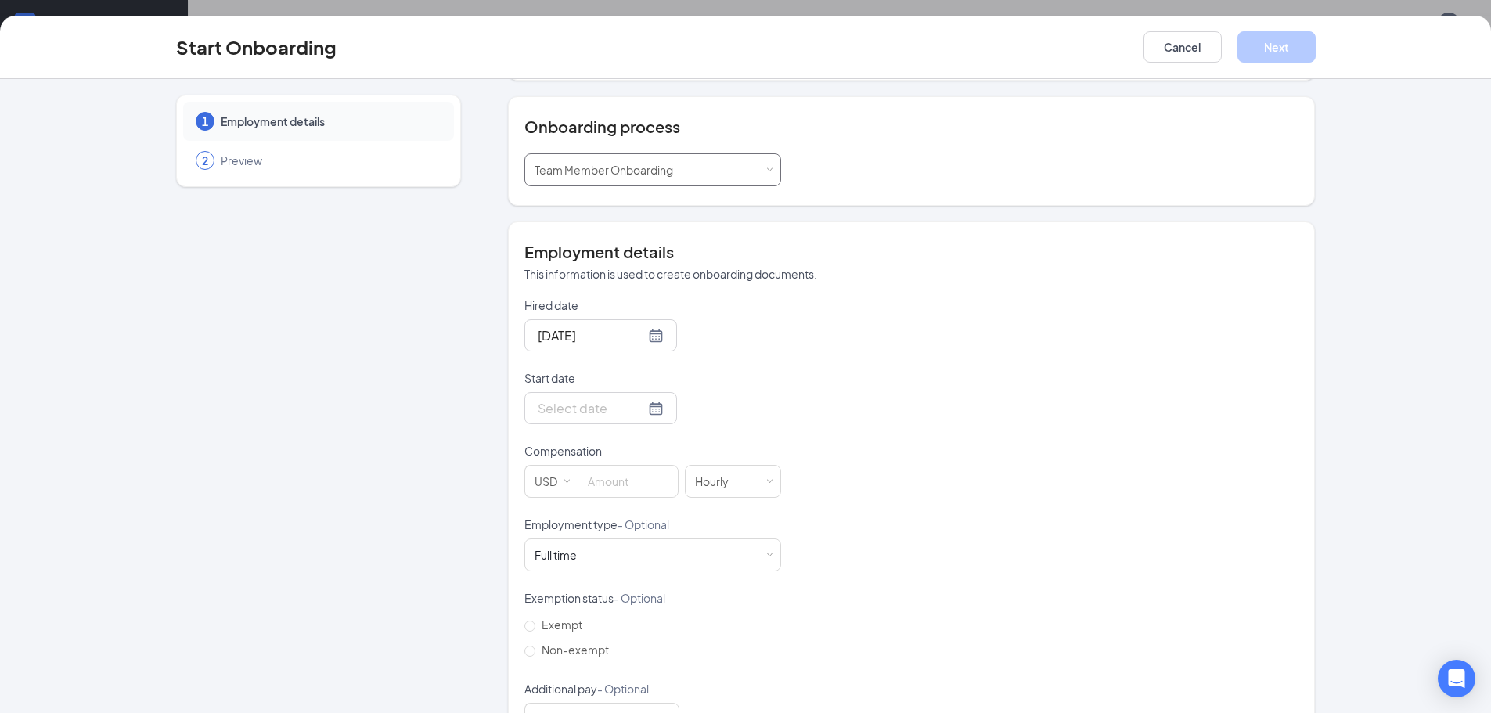
scroll to position [157, 0]
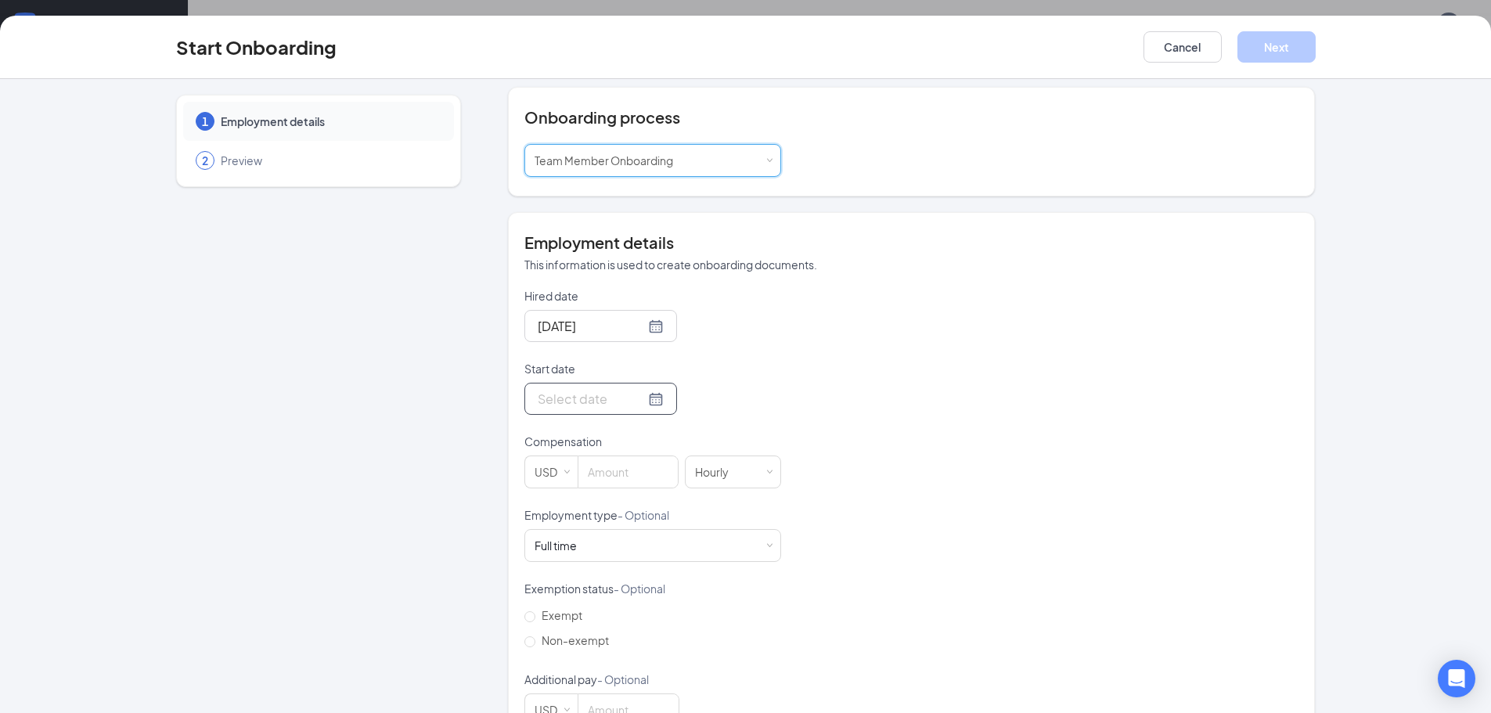
click at [651, 406] on div at bounding box center [600, 399] width 153 height 32
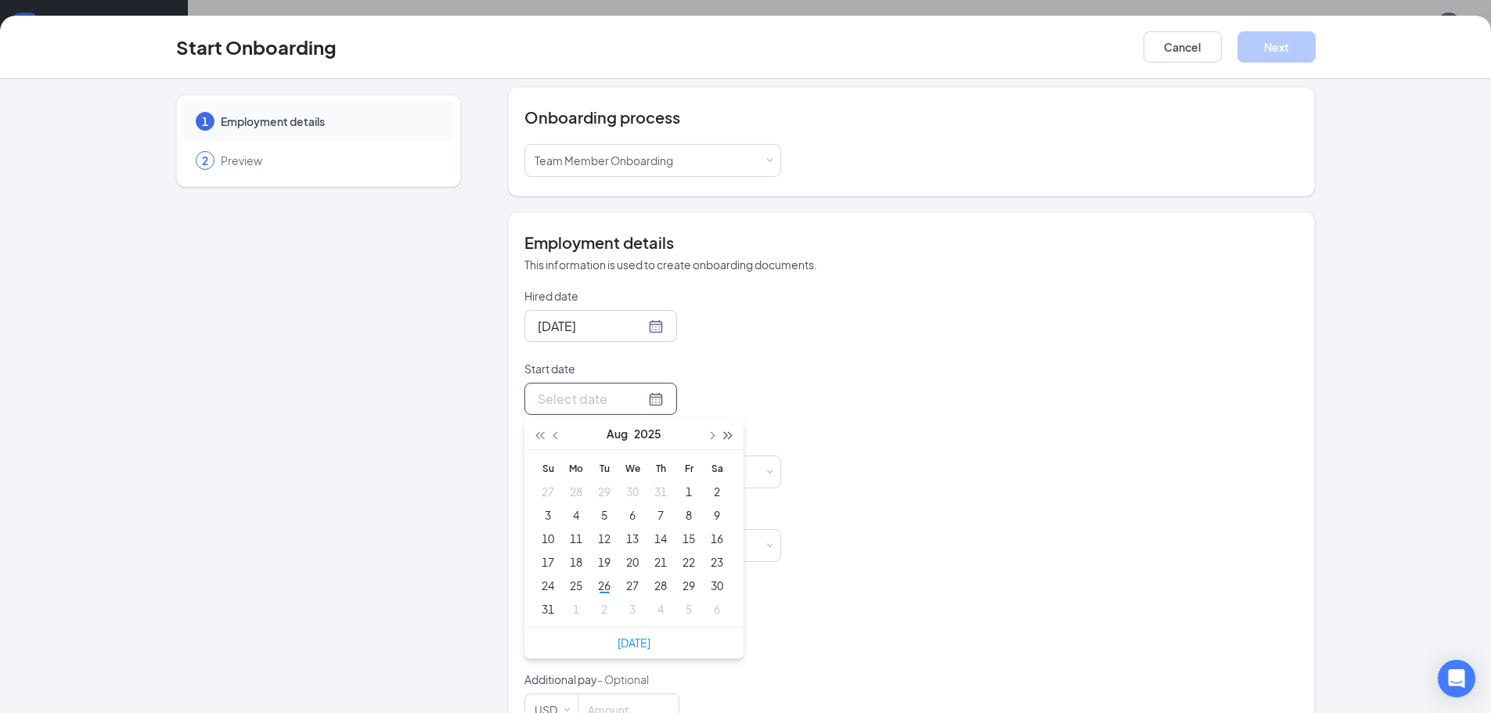
click at [725, 434] on span "button" at bounding box center [729, 436] width 8 height 8
click at [535, 434] on span "button" at bounding box center [539, 436] width 8 height 8
click at [708, 434] on span "button" at bounding box center [712, 436] width 8 height 8
type input "[DATE]"
click at [625, 516] on div "10" at bounding box center [632, 515] width 19 height 19
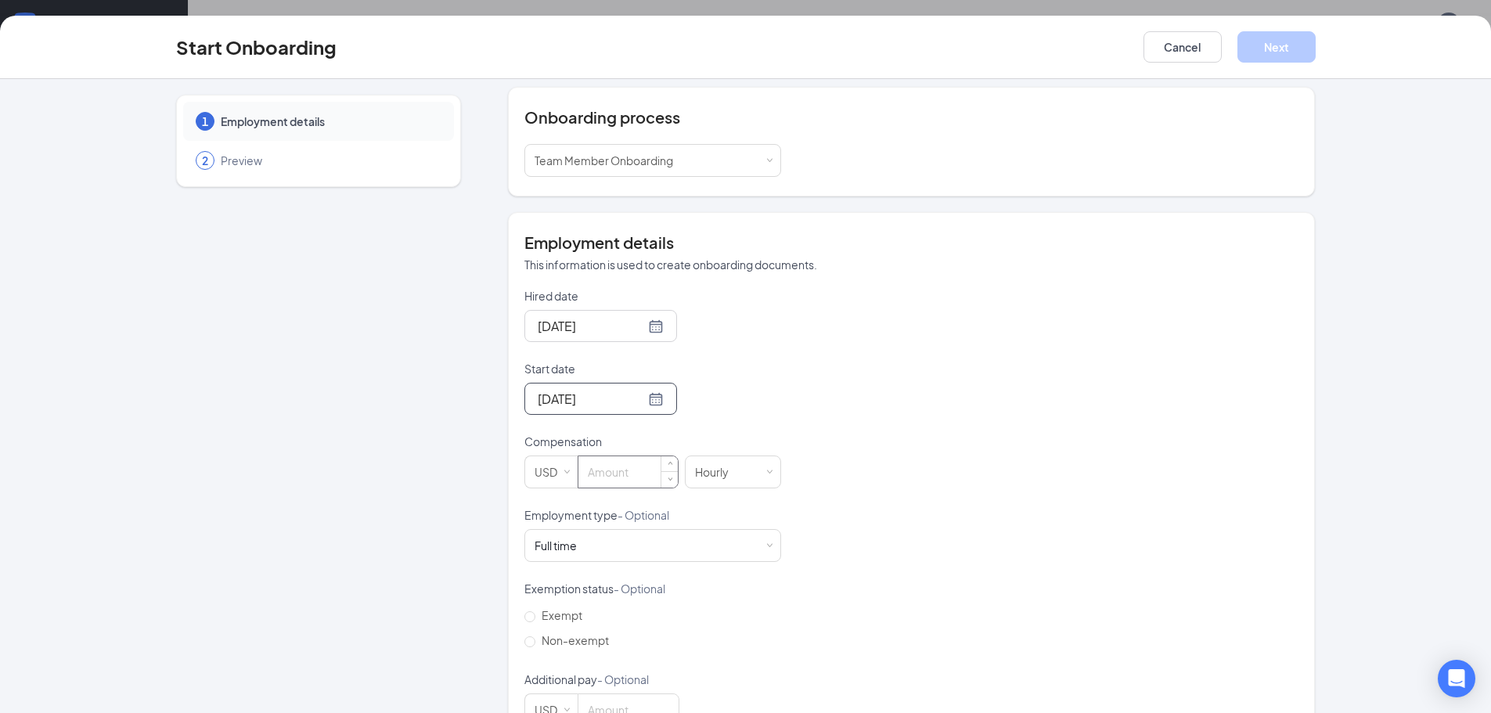
click at [621, 474] on input at bounding box center [628, 471] width 99 height 31
type input "17"
click at [995, 506] on div "Hired date [DATE] Start date [DATE] [DATE] Su Mo Tu We Th Fr Sa 31 1 2 3 4 5 6 …" at bounding box center [911, 507] width 774 height 438
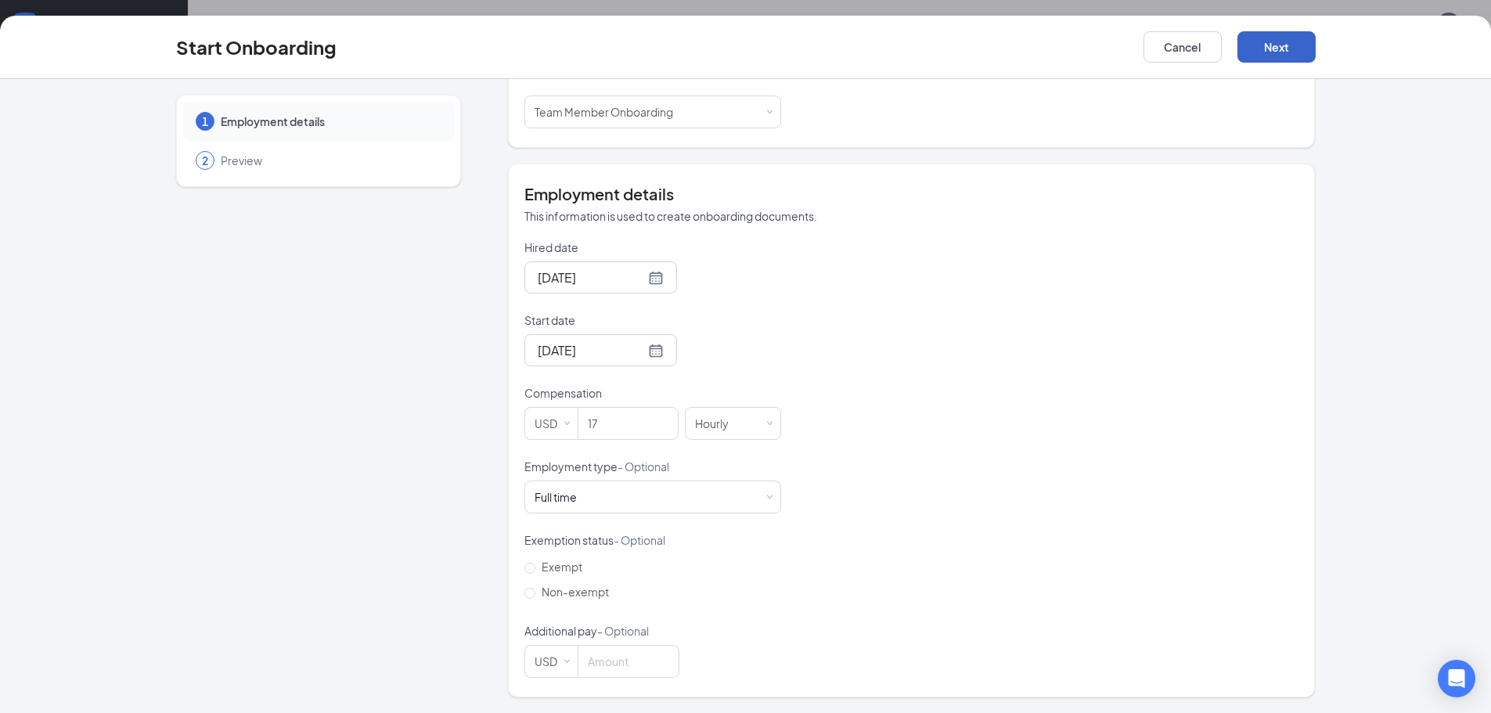
click at [1269, 42] on button "Next" at bounding box center [1277, 46] width 78 height 31
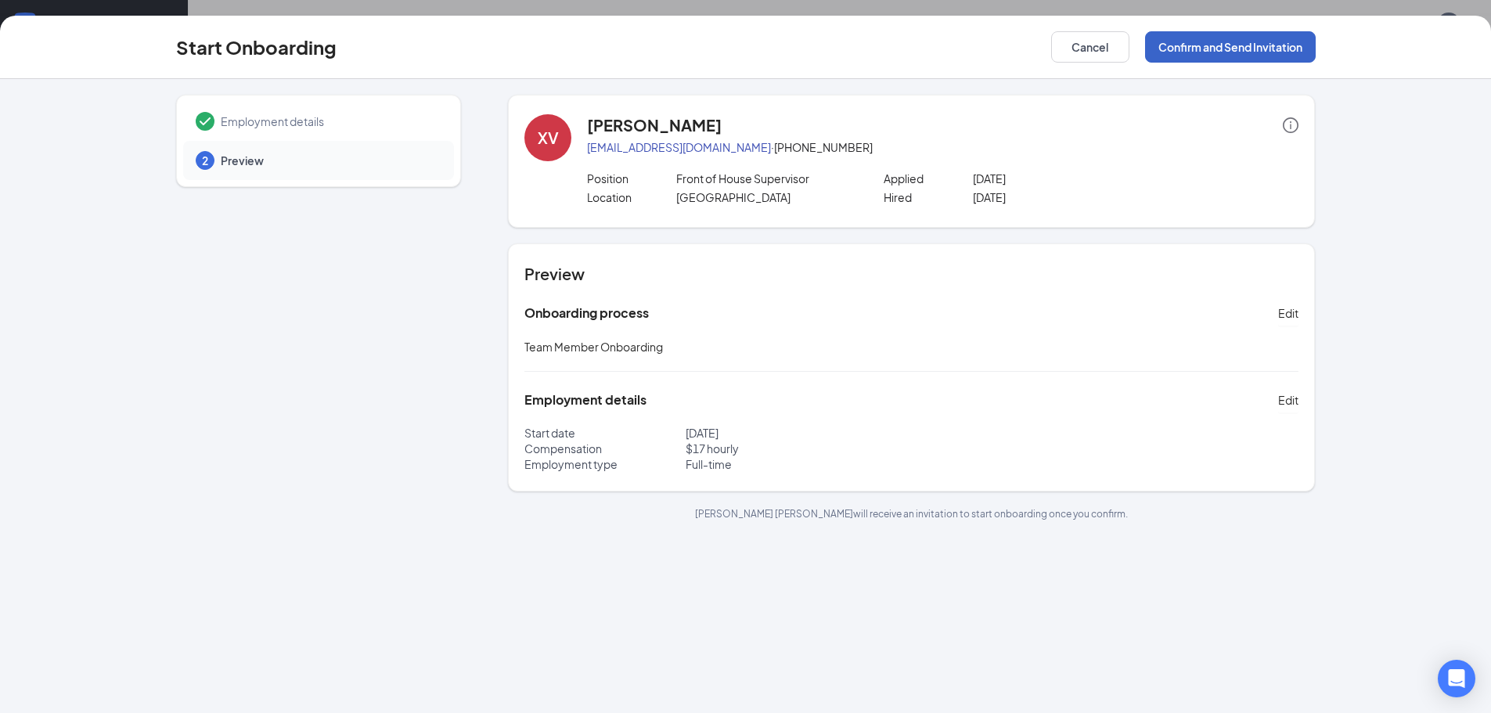
click at [1215, 45] on button "Confirm and Send Invitation" at bounding box center [1230, 46] width 171 height 31
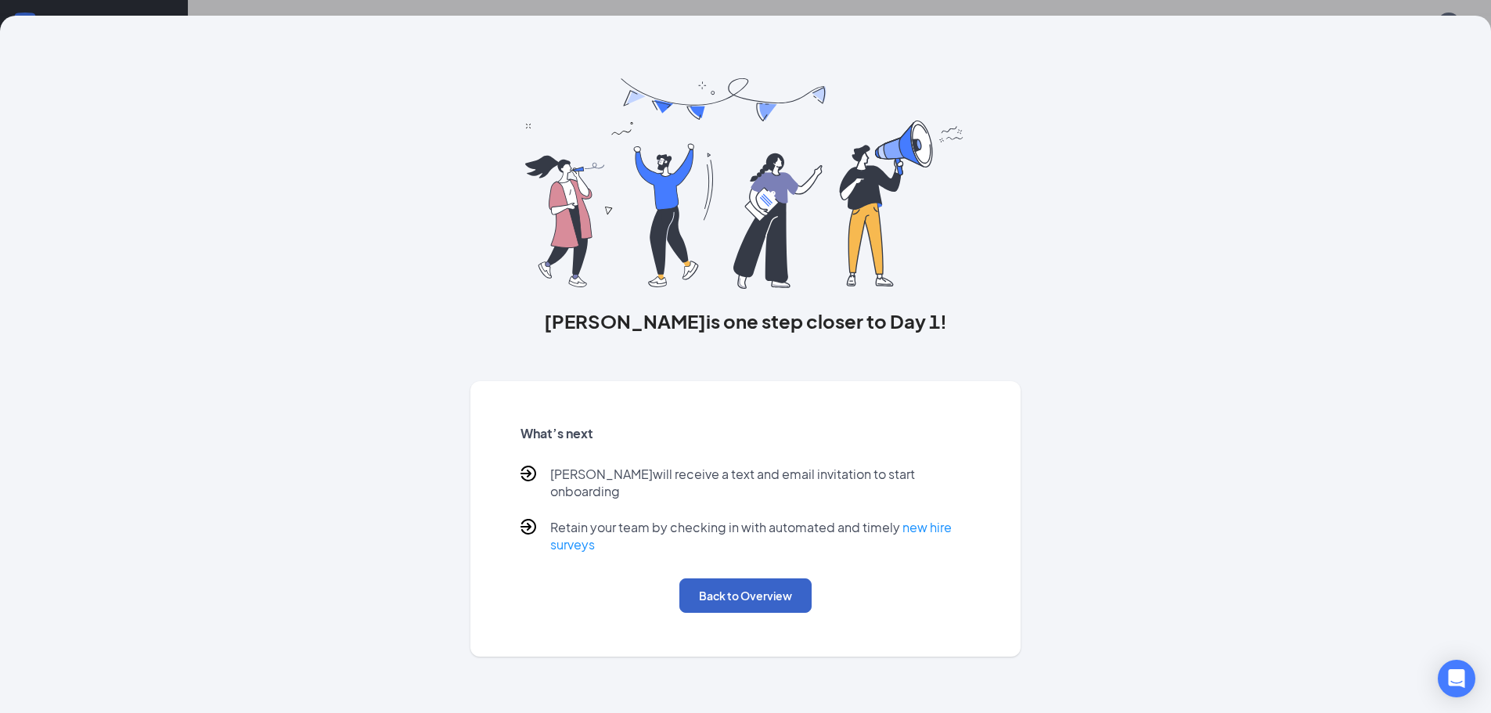
click at [766, 582] on button "Back to Overview" at bounding box center [745, 596] width 132 height 34
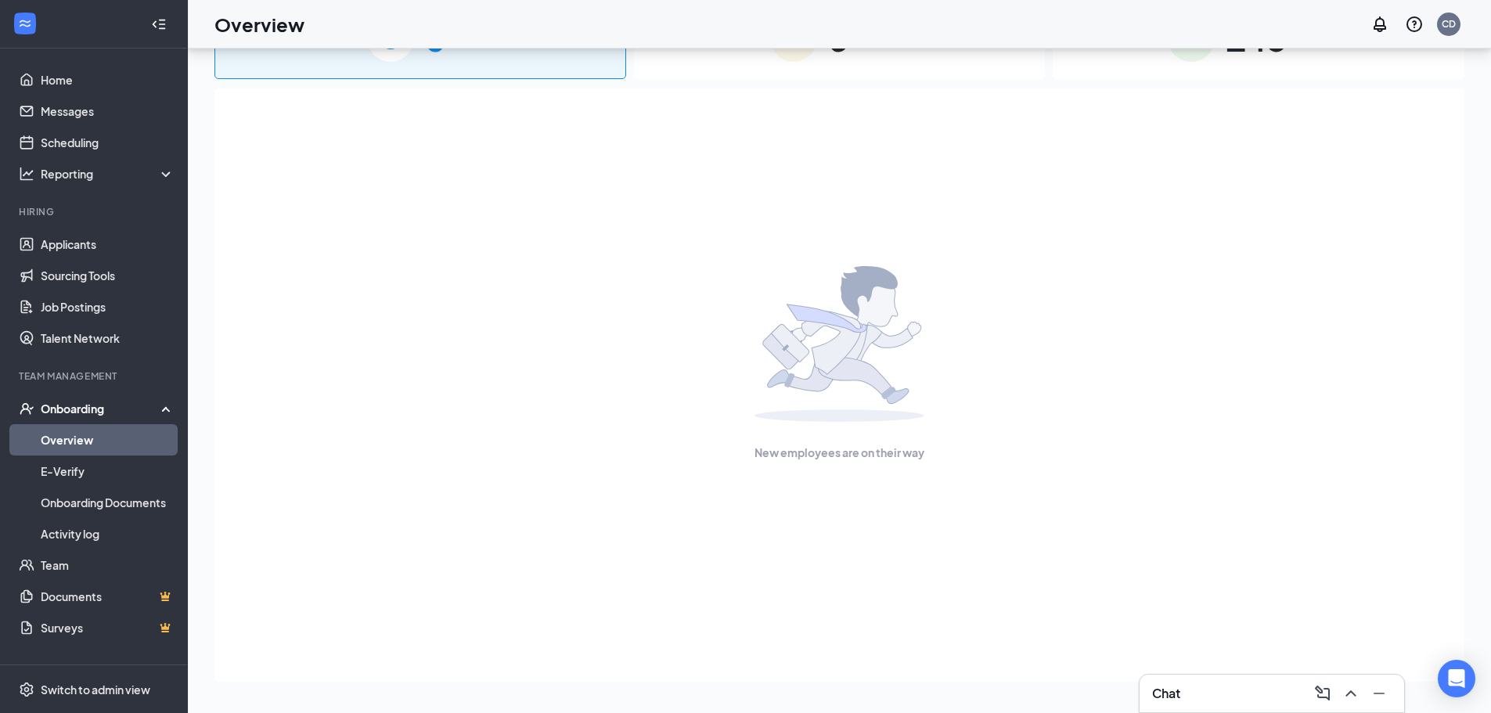
click at [100, 443] on link "Overview" at bounding box center [108, 439] width 134 height 31
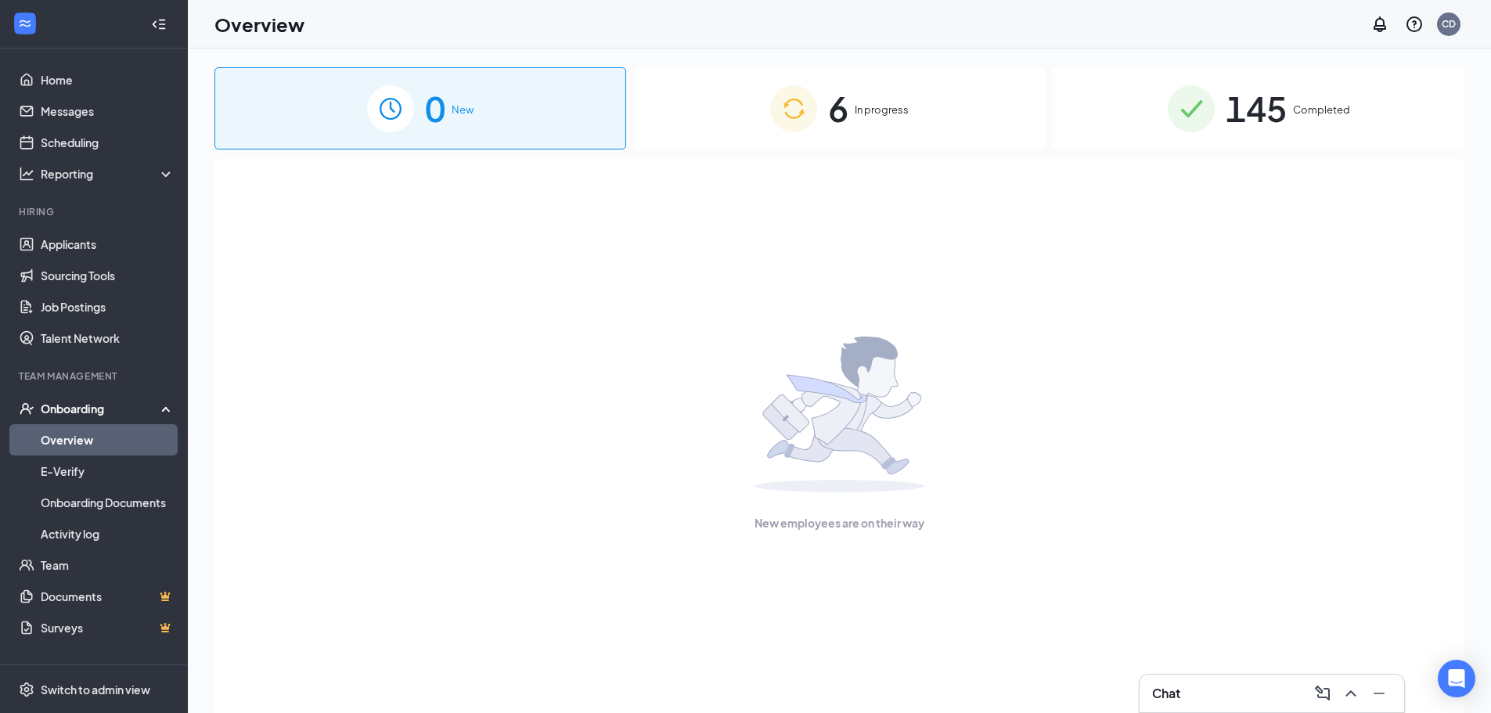
click at [873, 103] on span "In progress" at bounding box center [882, 110] width 54 height 16
